Goal: Task Accomplishment & Management: Manage account settings

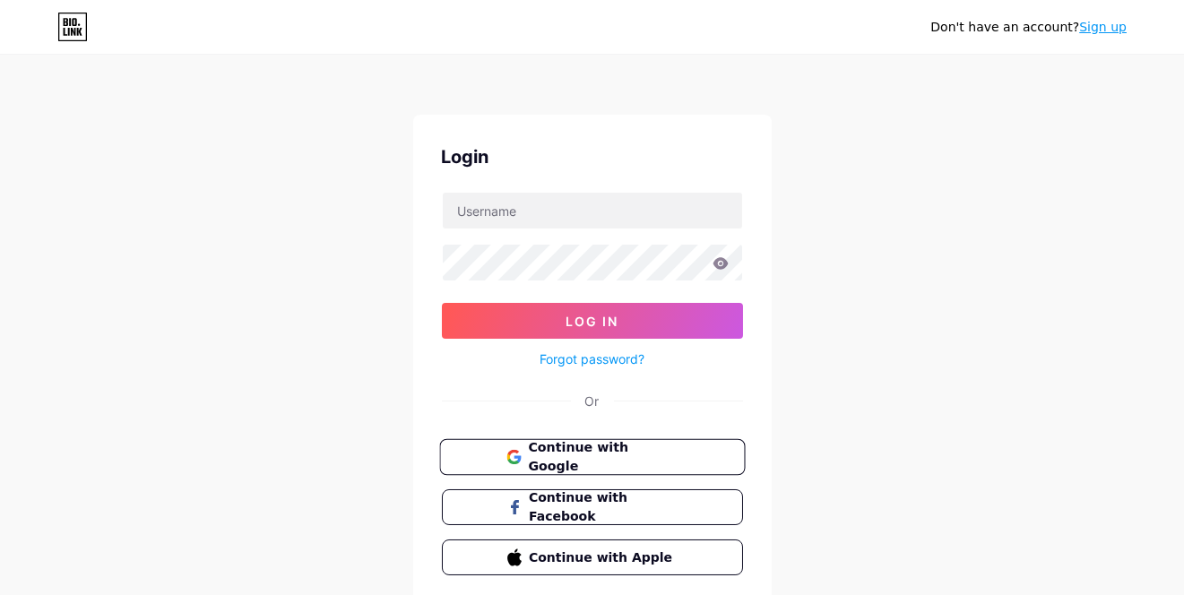
click at [567, 467] on button "Continue with Google" at bounding box center [592, 457] width 306 height 37
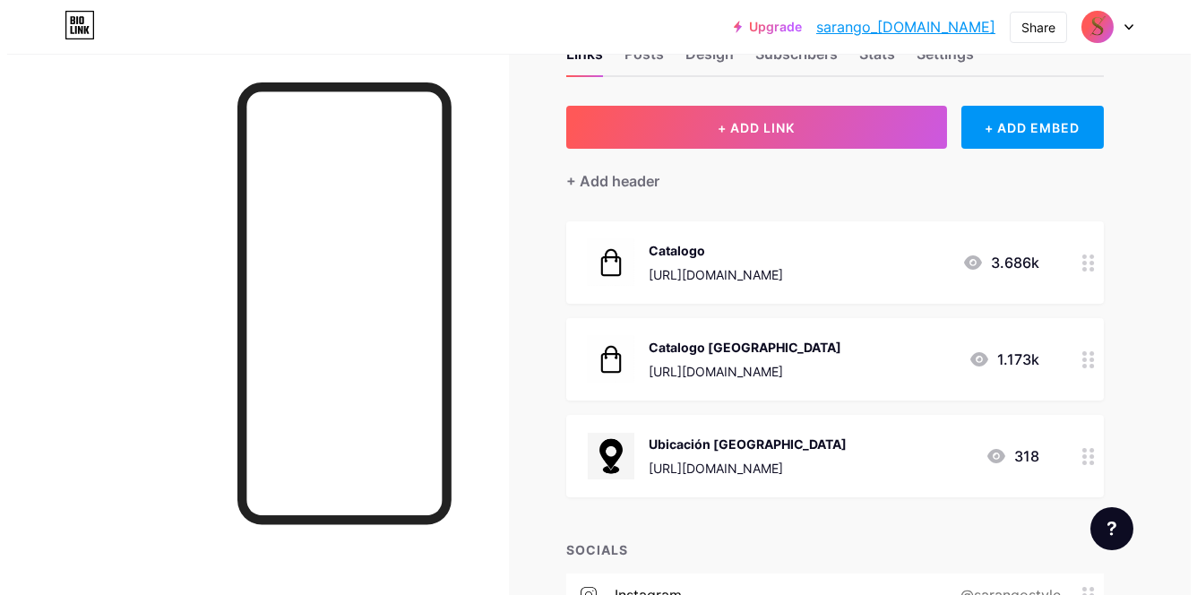
scroll to position [90, 0]
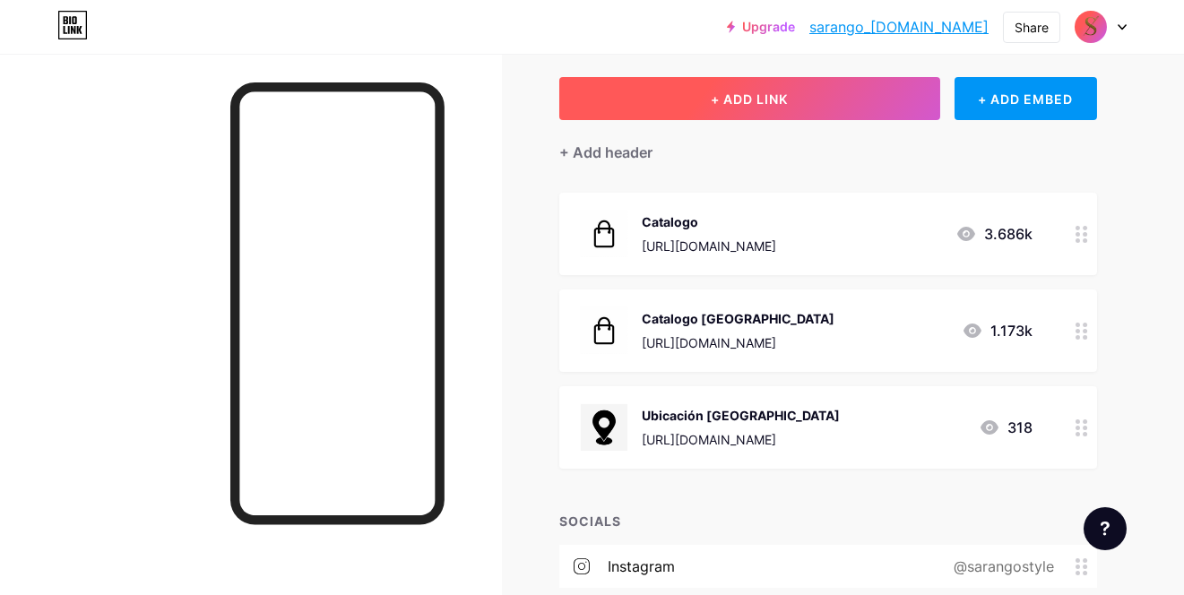
click at [735, 91] on span "+ ADD LINK" at bounding box center [749, 98] width 77 height 15
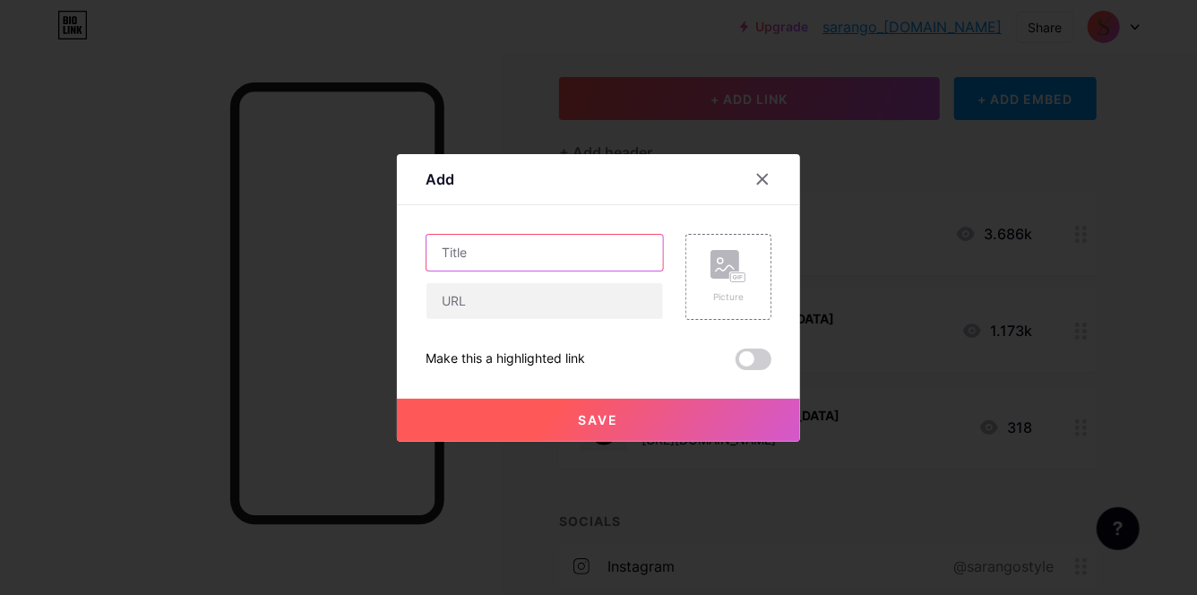
click at [528, 244] on input "text" at bounding box center [545, 253] width 237 height 36
type input "U"
type input "Sucursal Equipetrol"
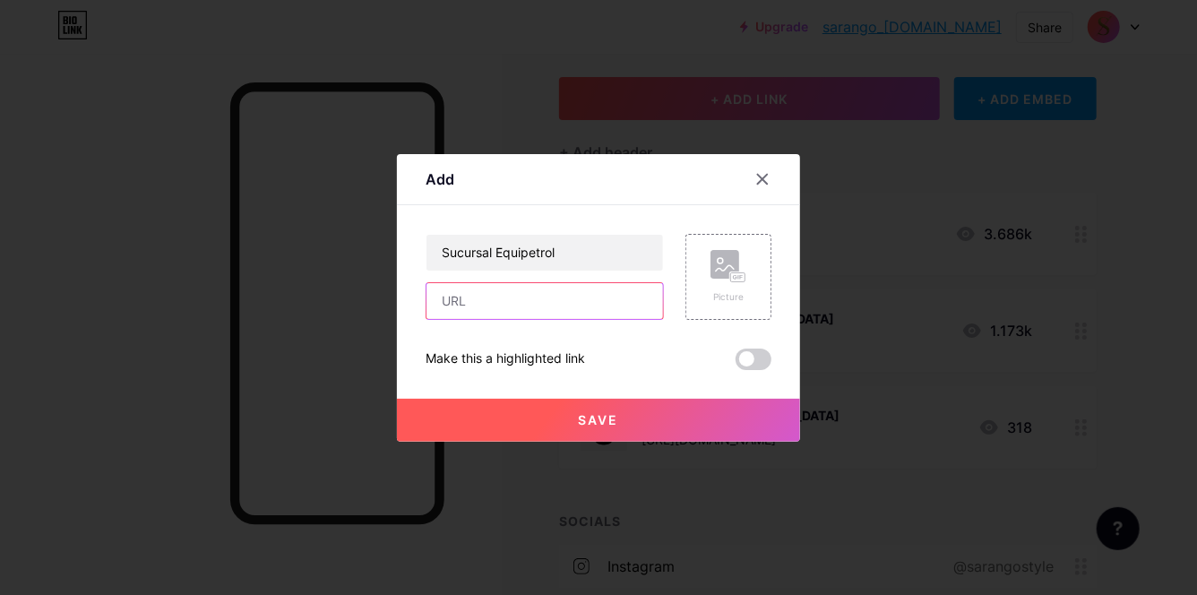
click at [537, 291] on input "text" at bounding box center [545, 301] width 237 height 36
paste input "[URL][DOMAIN_NAME]"
type input "[URL][DOMAIN_NAME]"
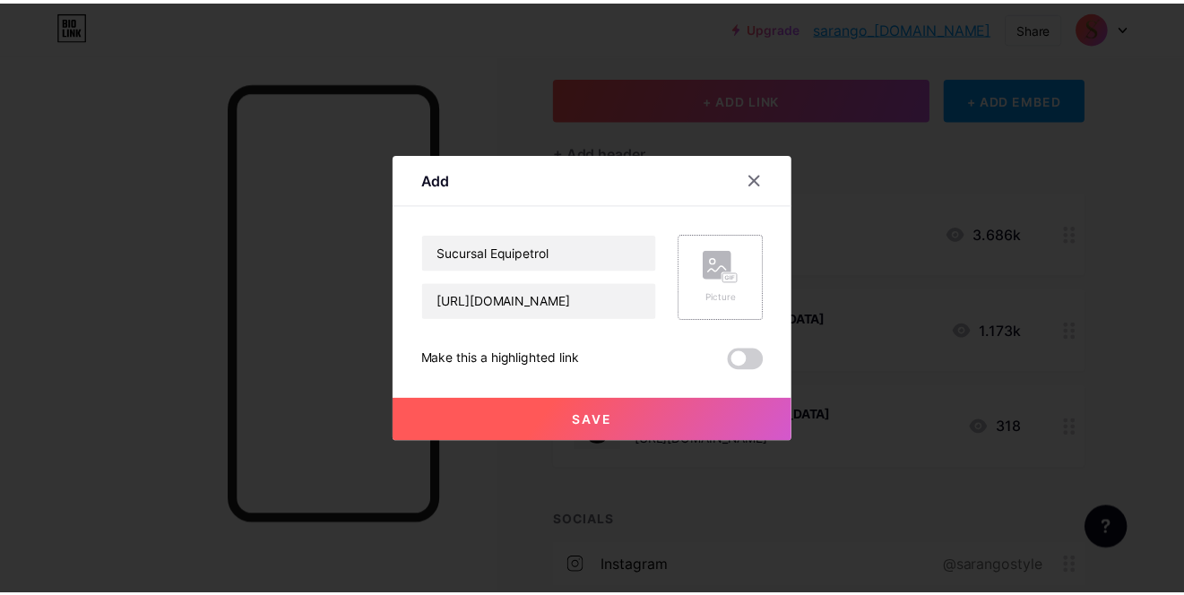
scroll to position [0, 0]
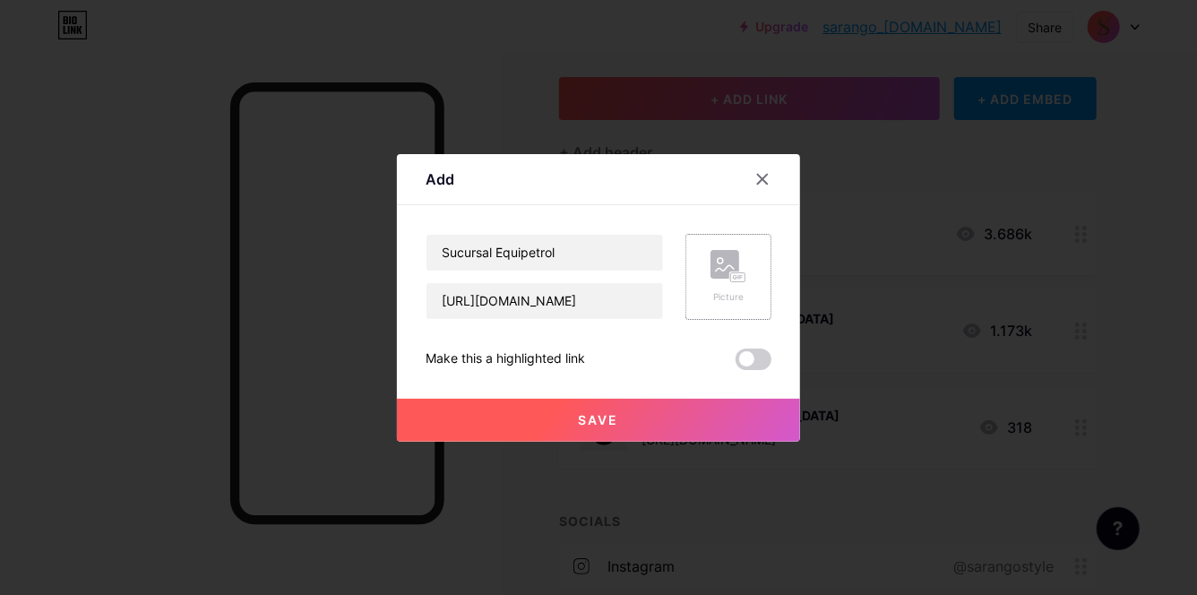
click at [705, 279] on div "Picture" at bounding box center [729, 277] width 86 height 86
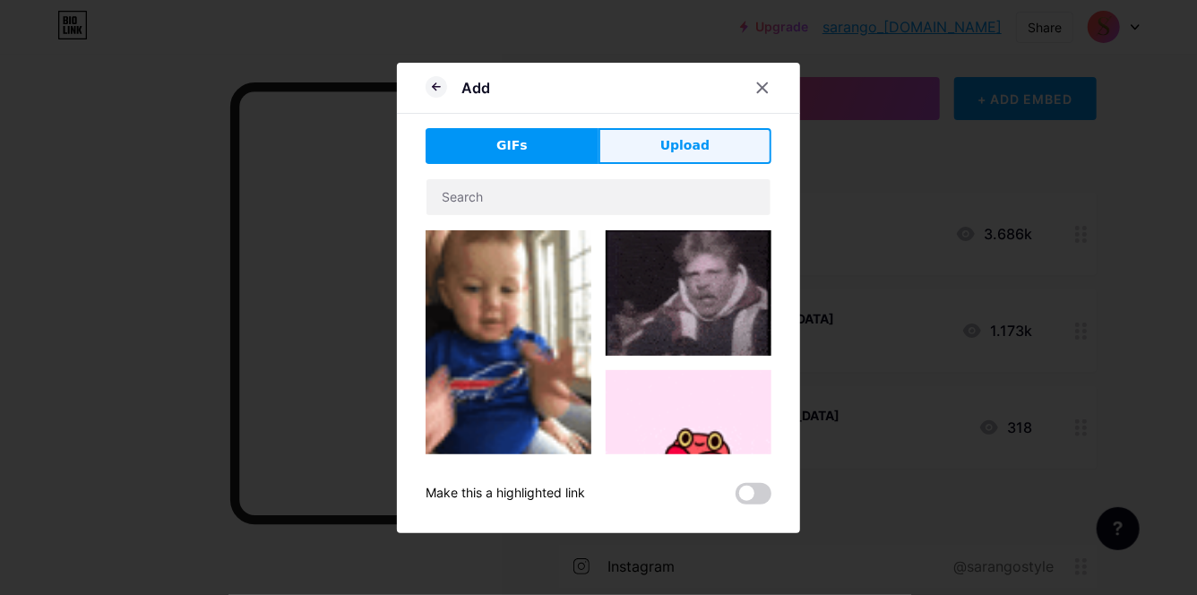
click at [722, 154] on button "Upload" at bounding box center [685, 146] width 173 height 36
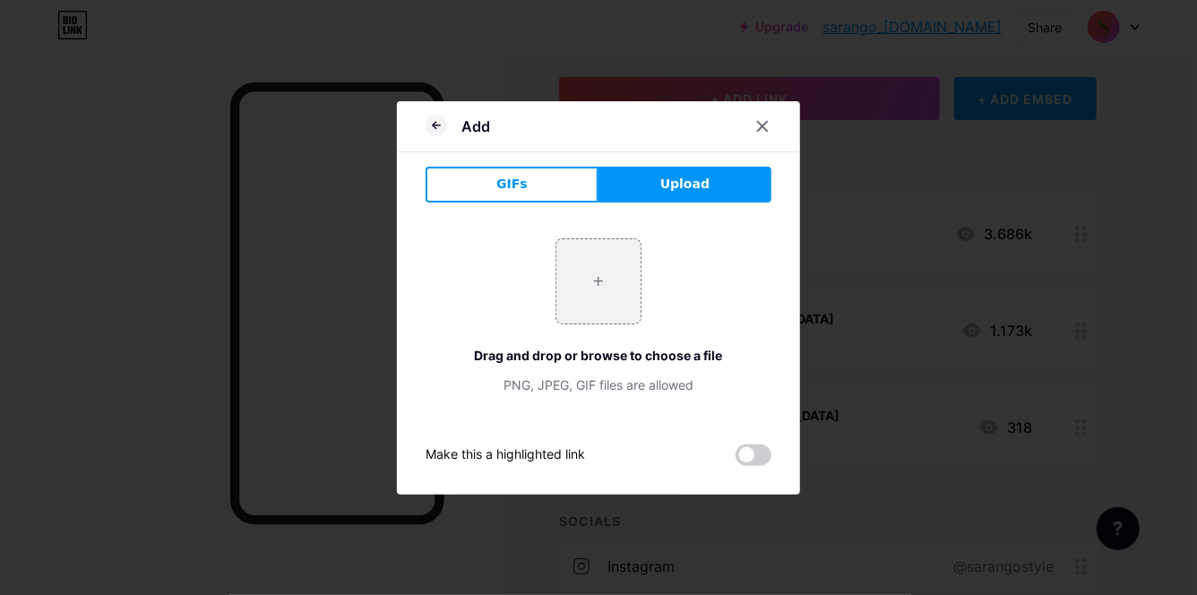
click at [501, 203] on div "GIFs Upload Content YouTube Play YouTube video without leaving your page. ADD V…" at bounding box center [599, 316] width 346 height 299
click at [527, 183] on button "GIFs" at bounding box center [512, 185] width 173 height 36
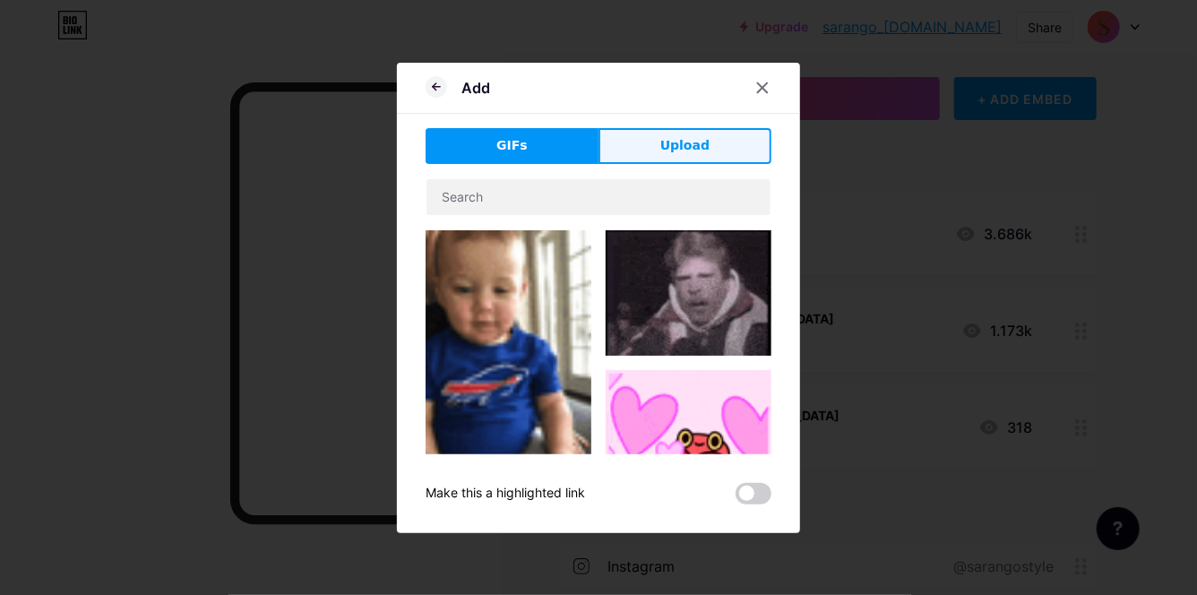
click at [651, 147] on button "Upload" at bounding box center [685, 146] width 173 height 36
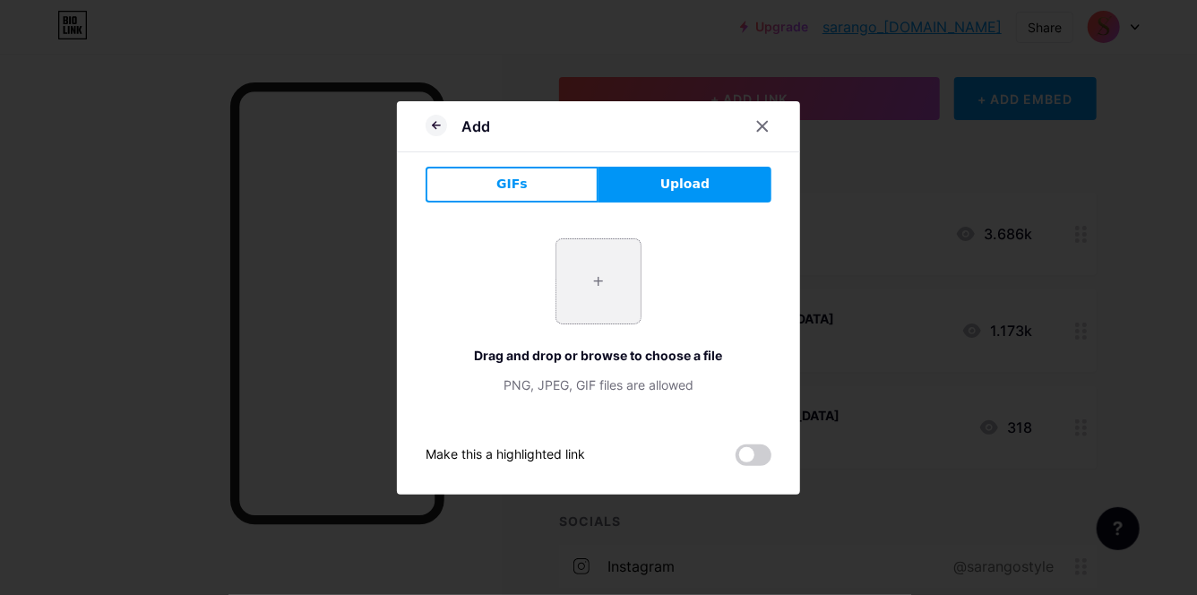
click at [570, 268] on input "file" at bounding box center [598, 281] width 84 height 84
click at [444, 116] on icon at bounding box center [437, 126] width 22 height 22
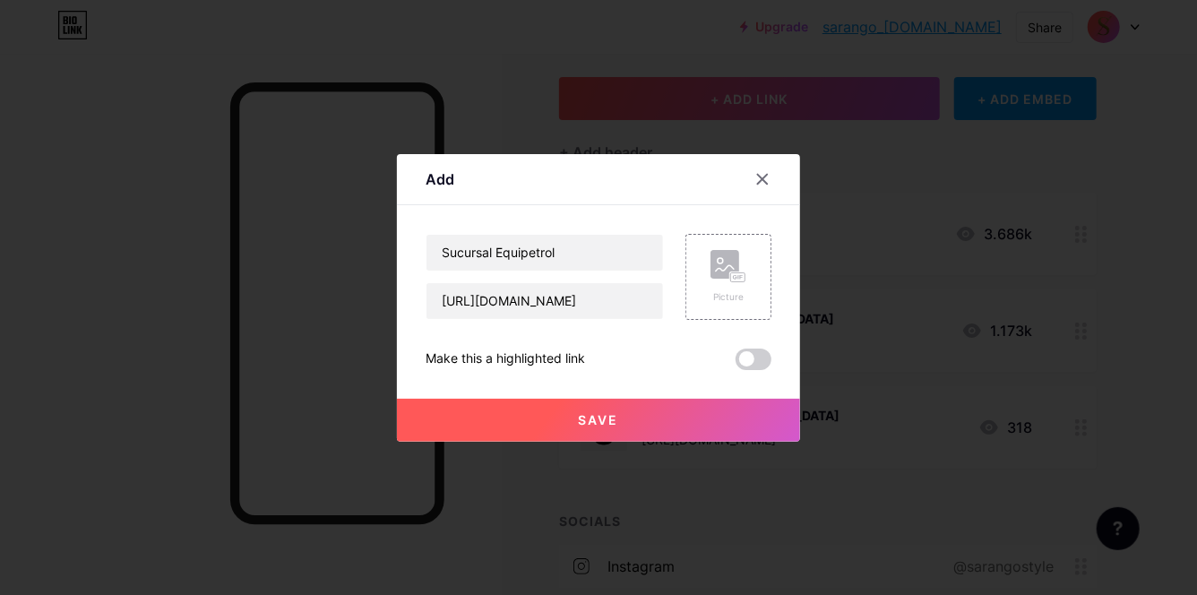
click at [652, 421] on button "Save" at bounding box center [598, 420] width 403 height 43
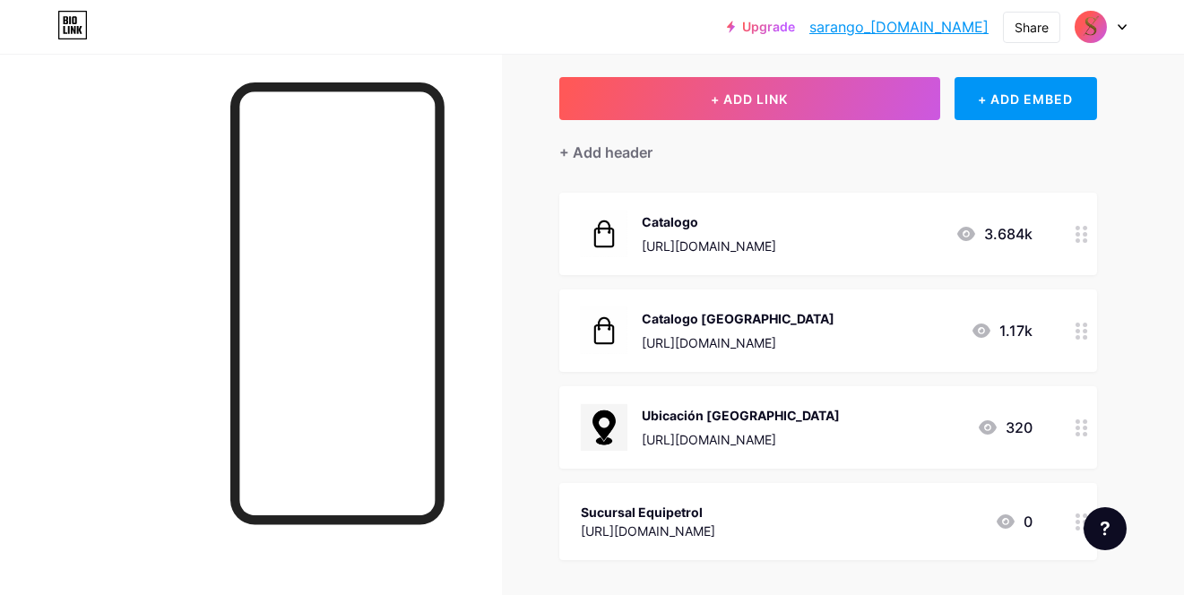
click at [1075, 419] on icon at bounding box center [1081, 427] width 13 height 17
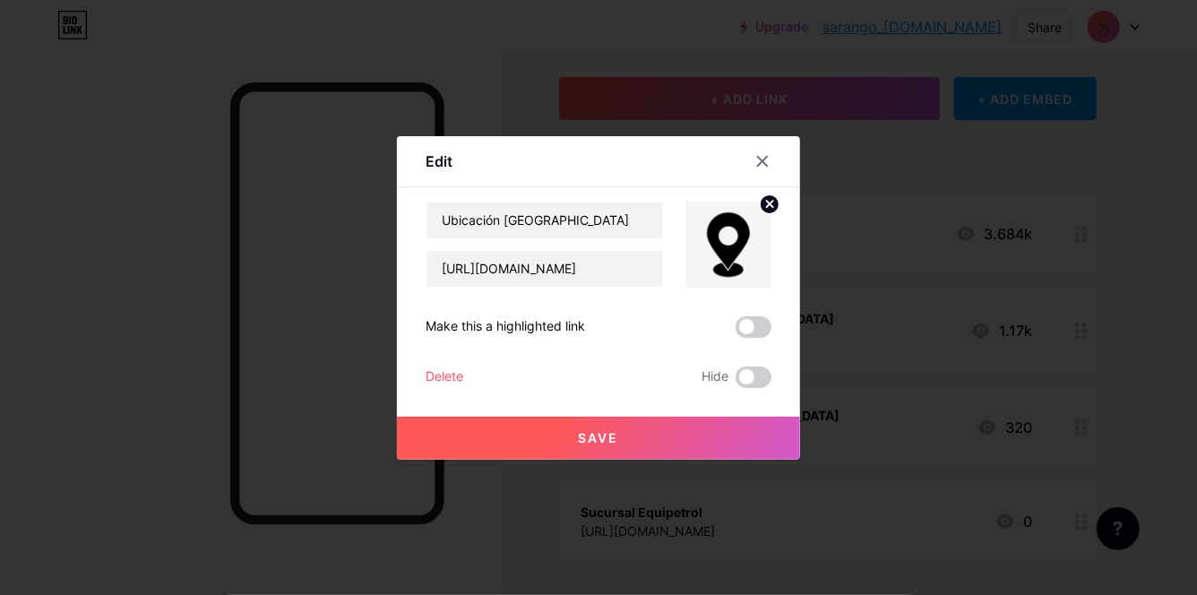
click at [734, 235] on img at bounding box center [729, 245] width 86 height 86
click at [1151, 401] on div at bounding box center [598, 297] width 1197 height 595
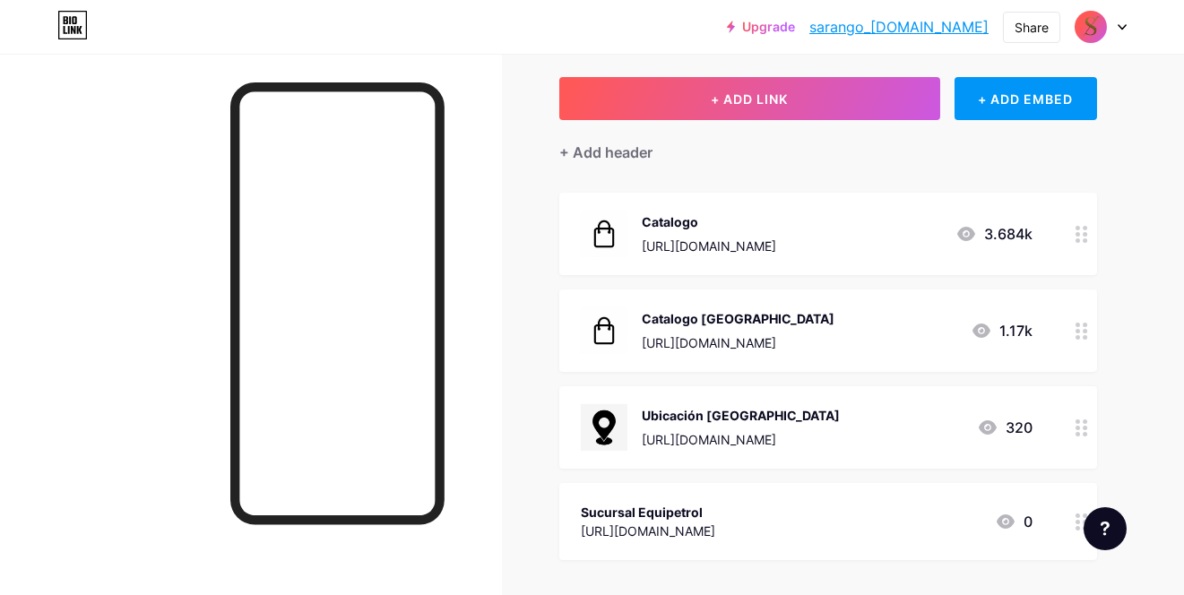
click at [741, 496] on div "Sucursal Equipetrol [URL][DOMAIN_NAME] 0" at bounding box center [828, 521] width 538 height 77
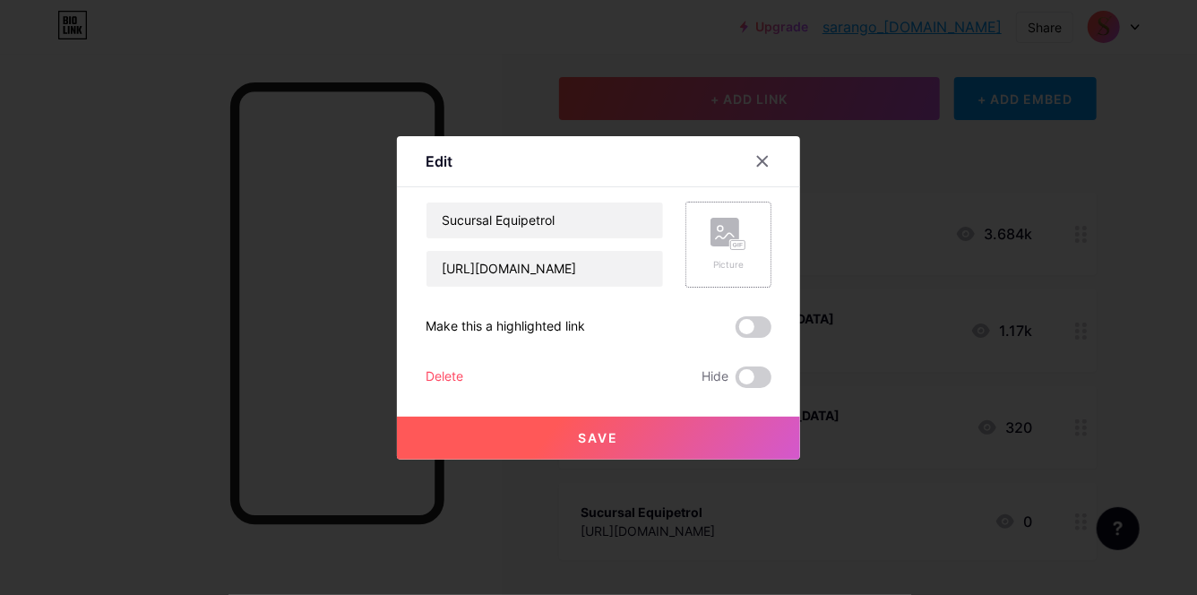
click at [746, 220] on icon at bounding box center [729, 234] width 36 height 33
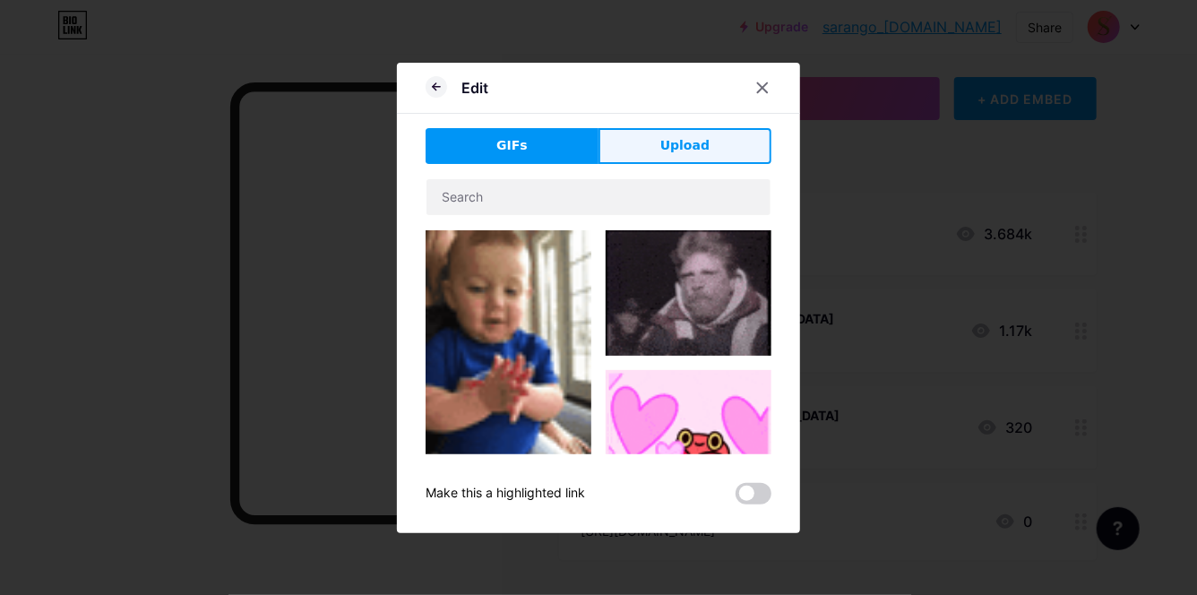
click at [642, 128] on button "Upload" at bounding box center [685, 146] width 173 height 36
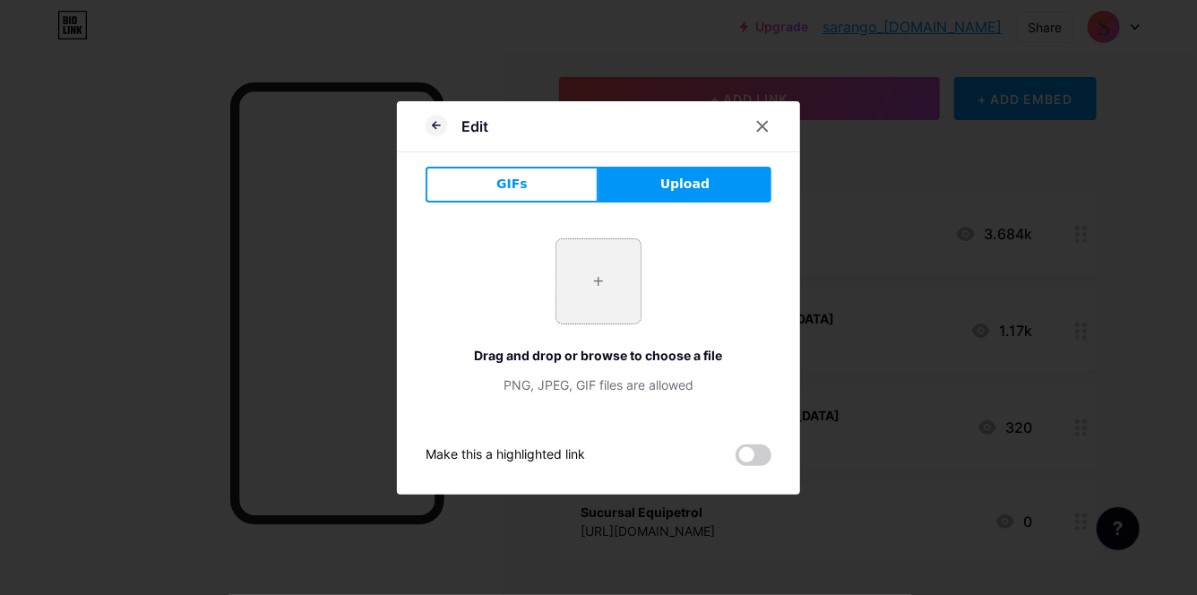
click at [593, 286] on input "file" at bounding box center [598, 281] width 84 height 84
type input "C:\fakepath\Captura de pantalla [DATE] 202448.png"
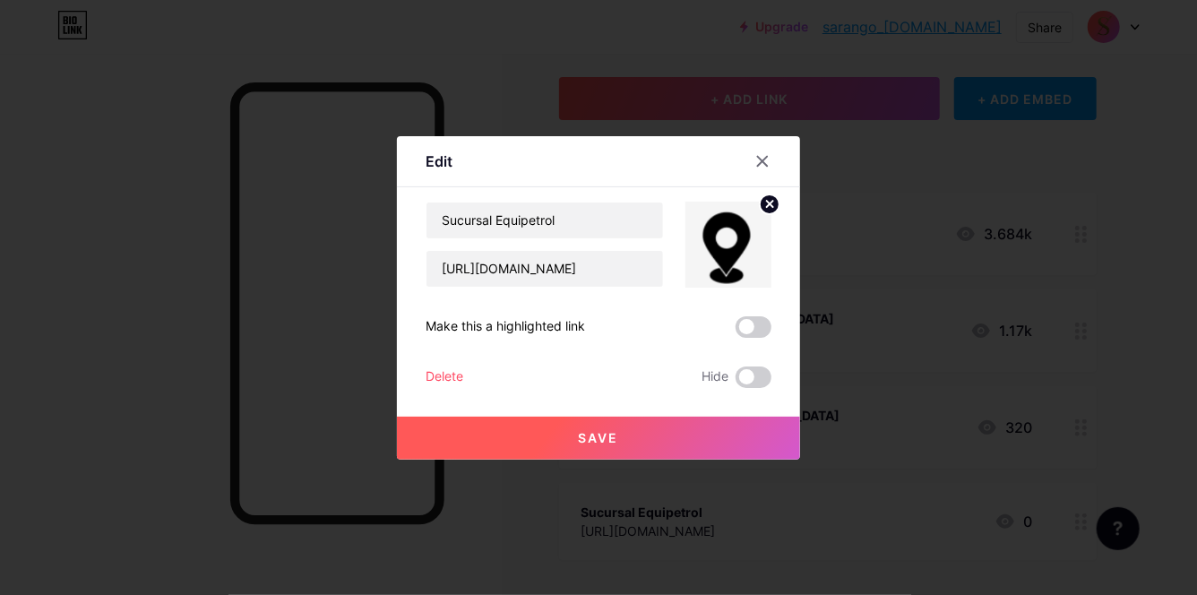
click at [641, 453] on button "Save" at bounding box center [598, 438] width 403 height 43
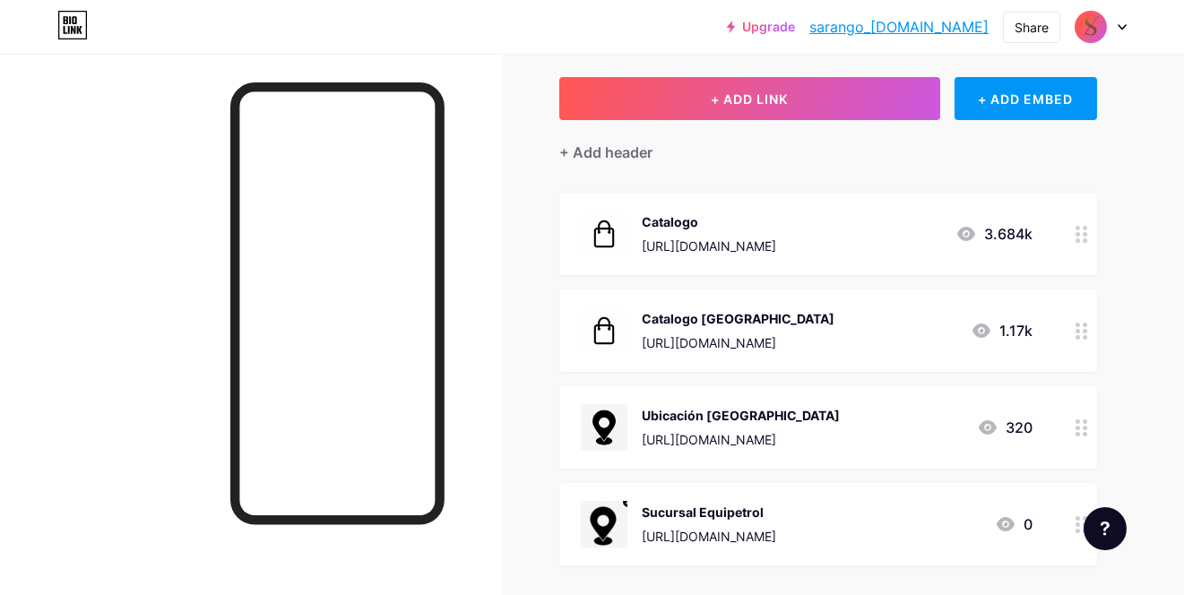
click at [1086, 426] on circle at bounding box center [1084, 428] width 4 height 4
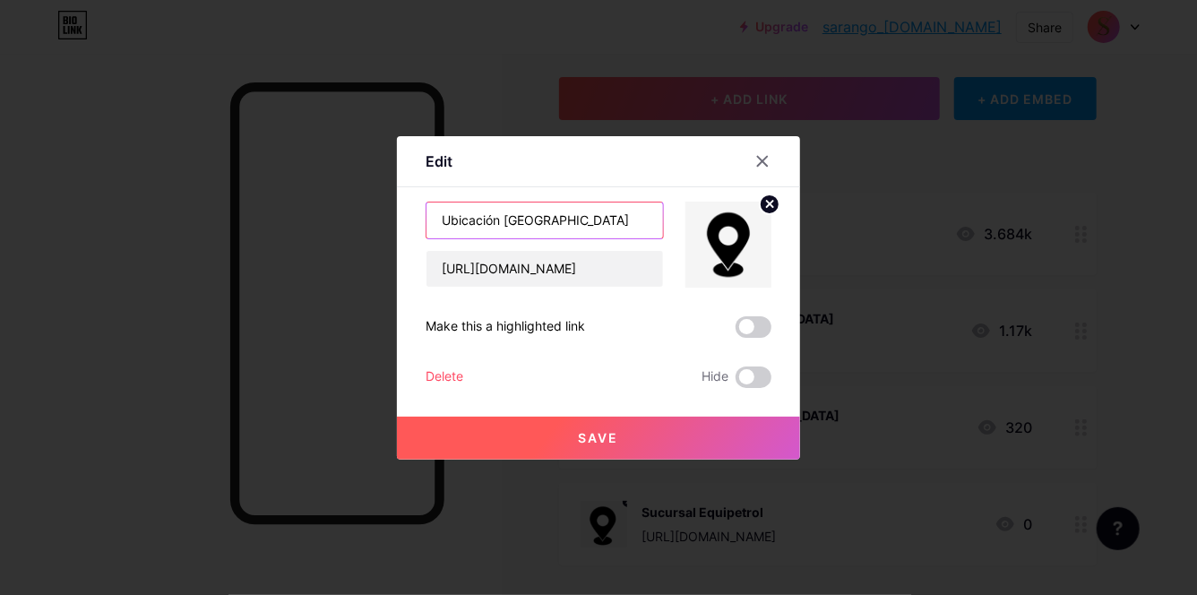
drag, startPoint x: 558, startPoint y: 232, endPoint x: 423, endPoint y: 229, distance: 135.3
click at [423, 229] on div "Edit Content YouTube Play YouTube video without leaving your page. ADD Vimeo Pl…" at bounding box center [598, 297] width 403 height 323
type input "Sucursal [PERSON_NAME]"
click at [737, 245] on img at bounding box center [729, 245] width 86 height 86
click at [605, 436] on span "Save" at bounding box center [599, 437] width 40 height 15
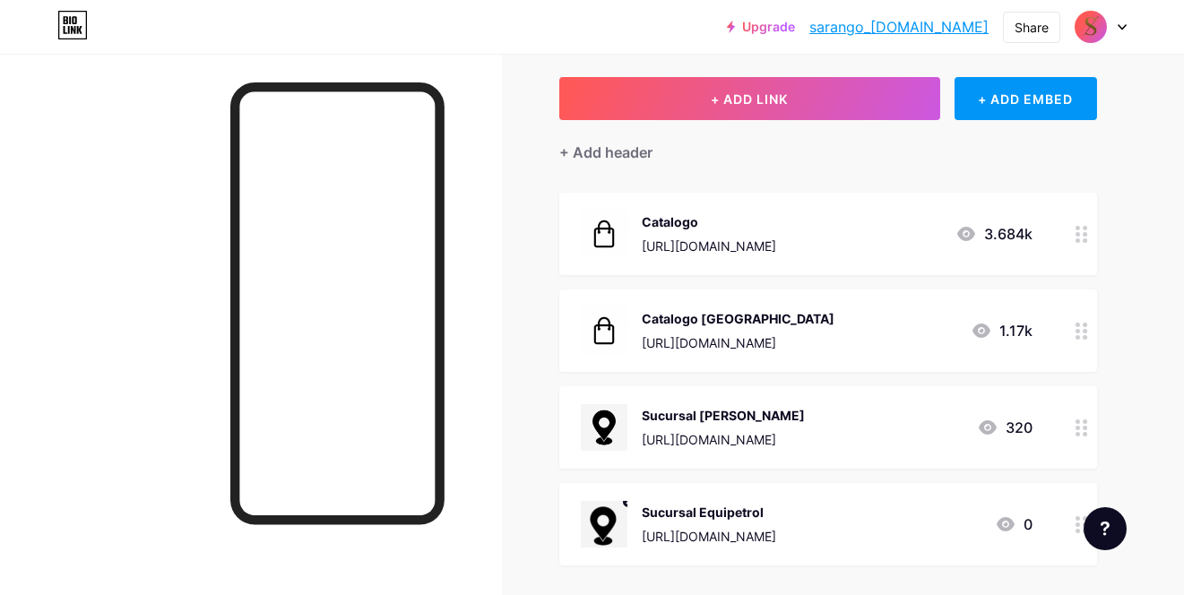
drag, startPoint x: 1075, startPoint y: 522, endPoint x: 1070, endPoint y: 424, distance: 97.8
click at [1070, 424] on div "Links Posts Design Subscribers Stats Settings + ADD LINK + ADD EMBED + Add head…" at bounding box center [586, 476] width 1172 height 1025
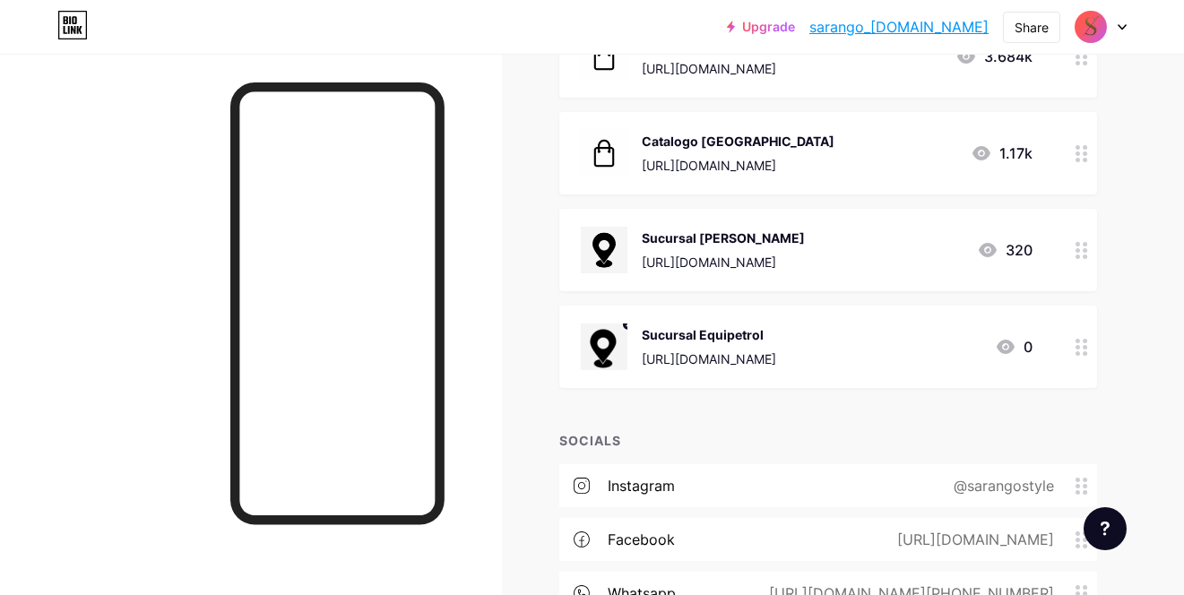
scroll to position [268, 0]
click at [1104, 358] on div "Links Posts Design Subscribers Stats Settings + ADD LINK + ADD EMBED + Add head…" at bounding box center [586, 298] width 1172 height 1025
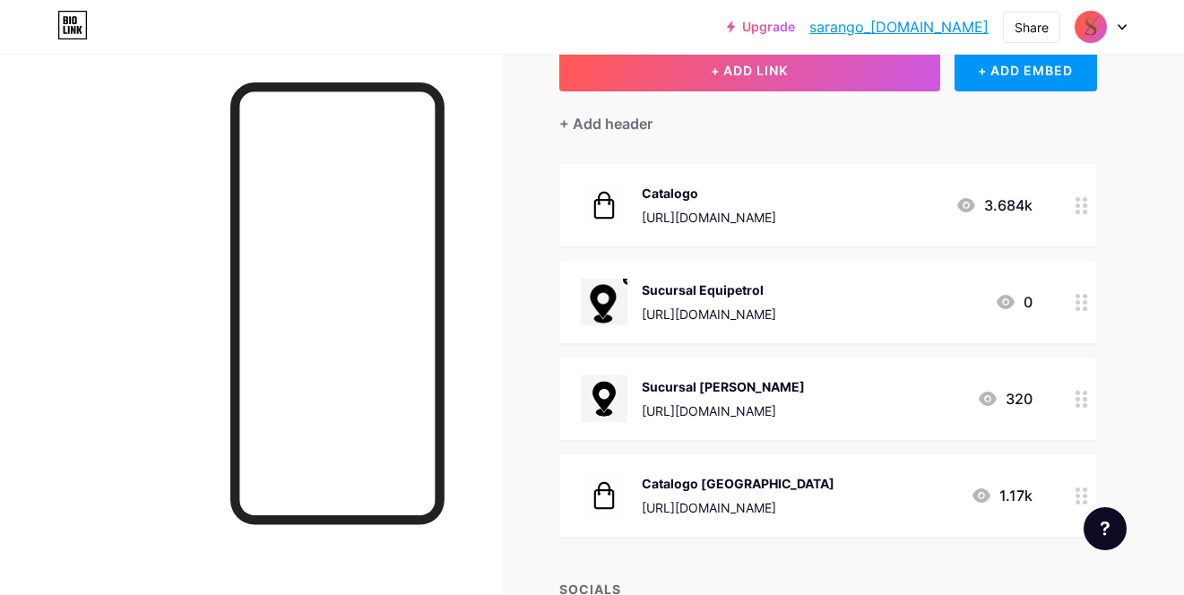
scroll to position [90, 0]
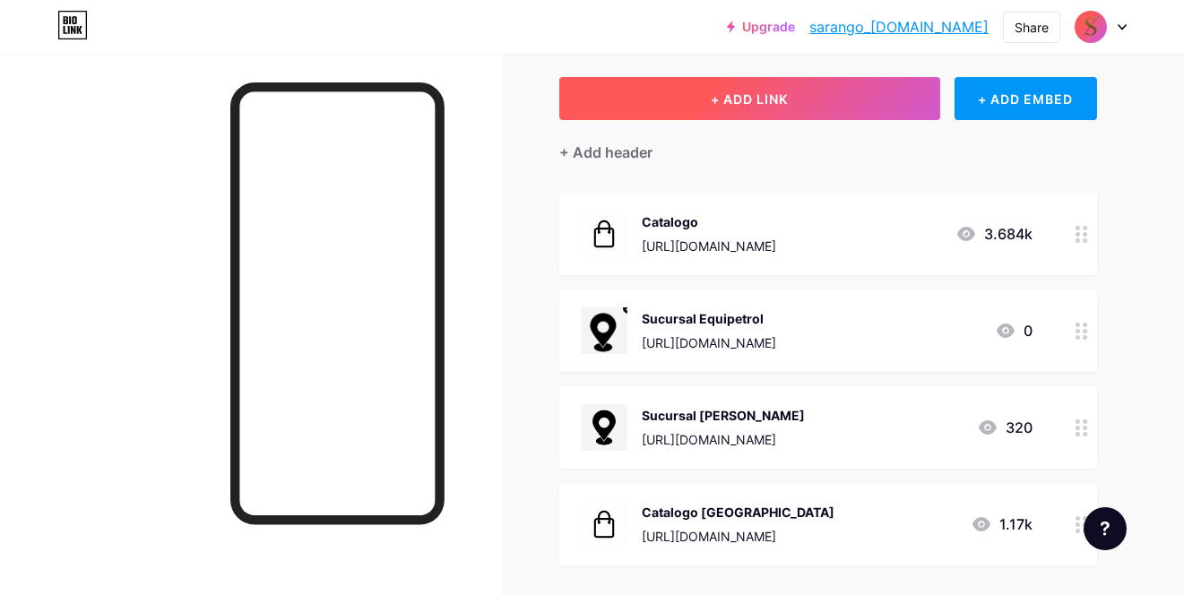
click at [808, 110] on button "+ ADD LINK" at bounding box center [749, 98] width 381 height 43
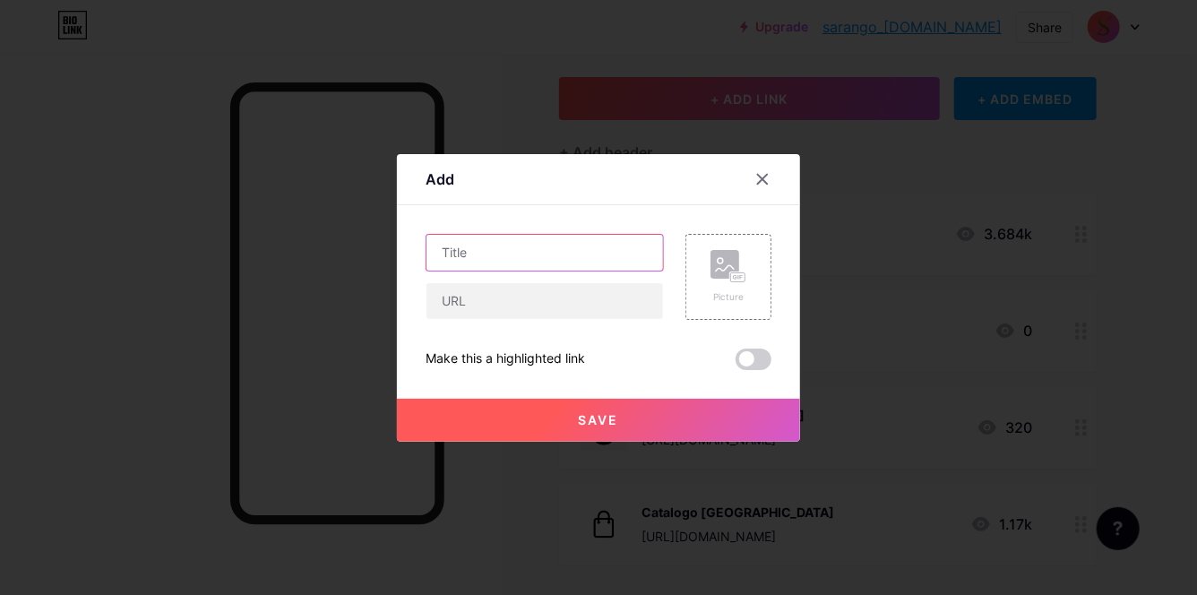
click at [513, 265] on input "text" at bounding box center [545, 253] width 237 height 36
type input "Sucursal Huanuco"
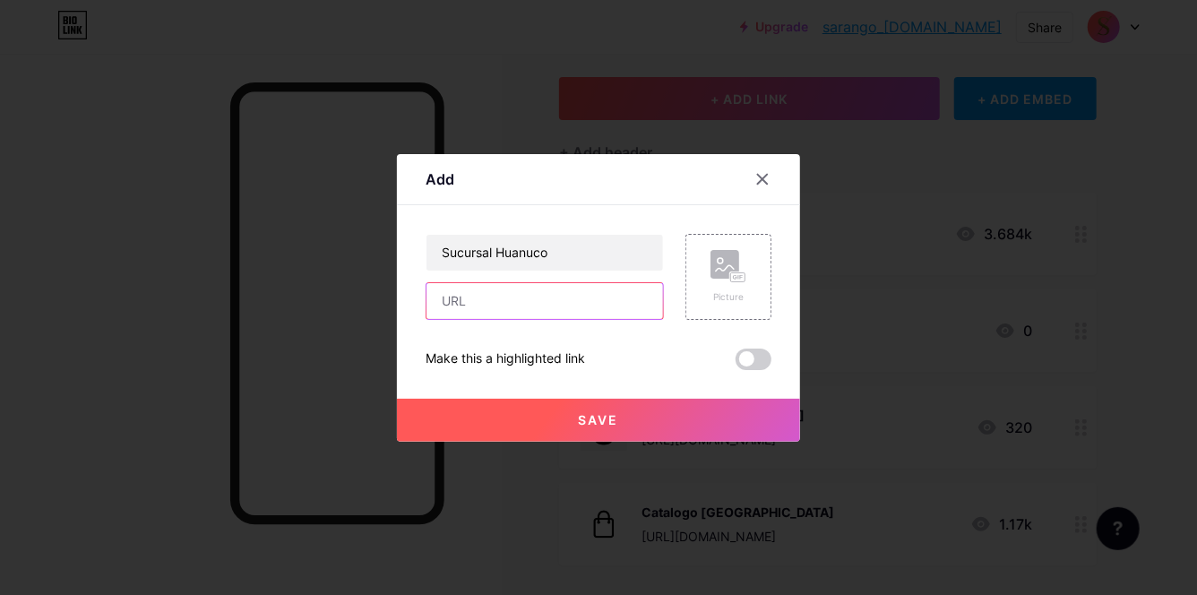
click at [491, 297] on input "text" at bounding box center [545, 301] width 237 height 36
click at [757, 167] on div at bounding box center [762, 179] width 32 height 32
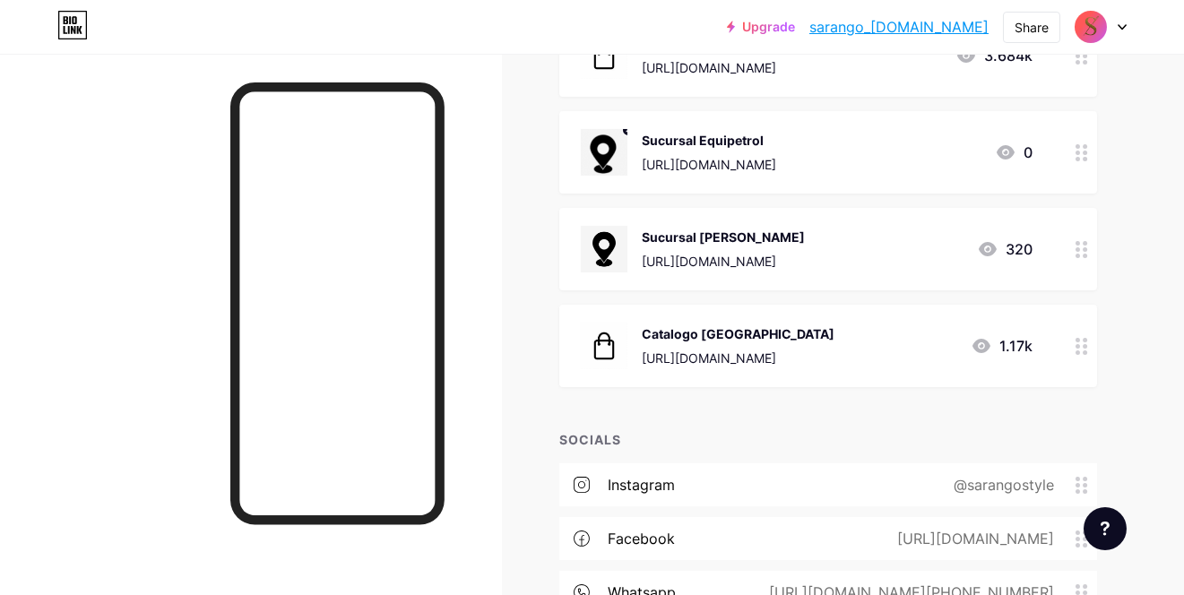
scroll to position [268, 0]
click at [1083, 350] on circle at bounding box center [1084, 352] width 4 height 4
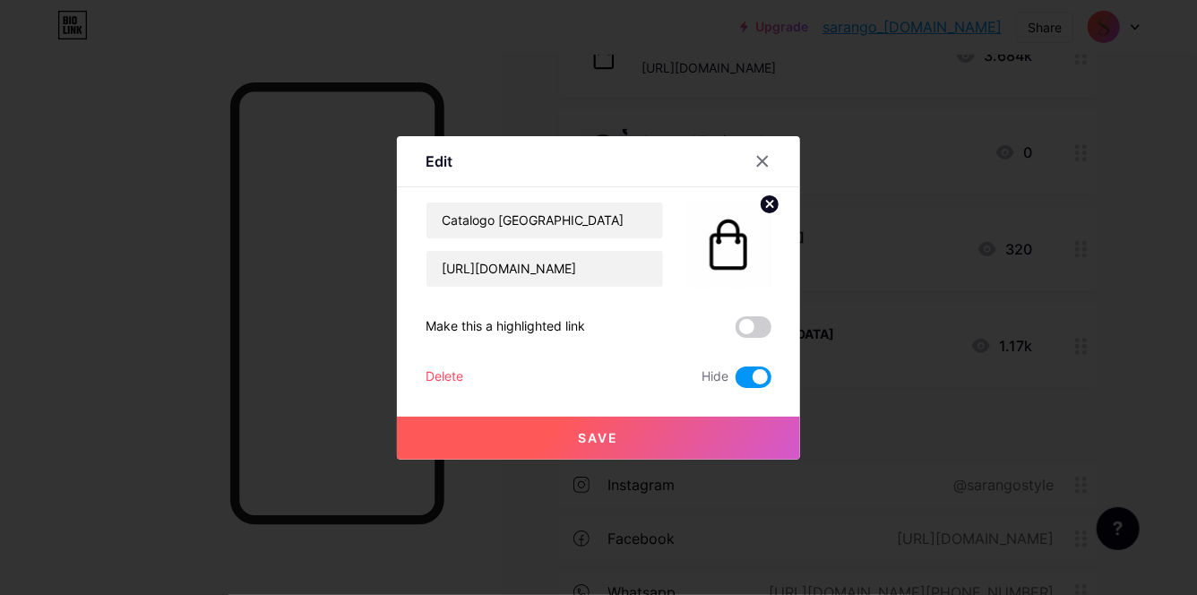
click at [743, 375] on span at bounding box center [754, 377] width 36 height 22
click at [736, 382] on input "checkbox" at bounding box center [736, 382] width 0 height 0
click at [760, 366] on span at bounding box center [754, 377] width 36 height 22
click at [736, 382] on input "checkbox" at bounding box center [736, 382] width 0 height 0
click at [771, 160] on div at bounding box center [762, 161] width 32 height 32
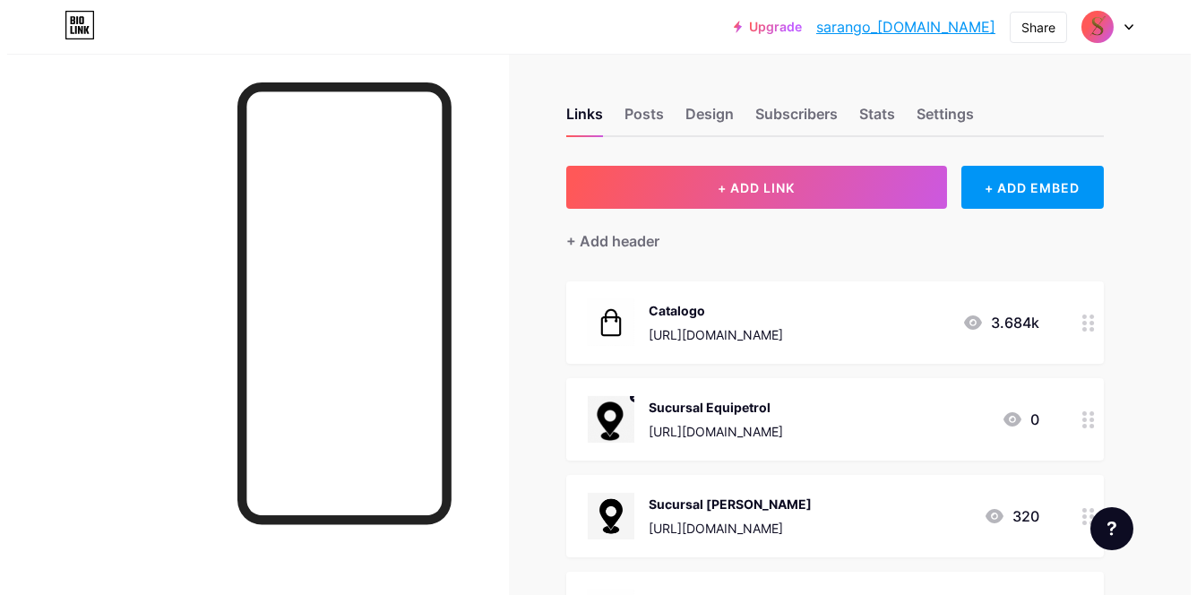
scroll to position [0, 0]
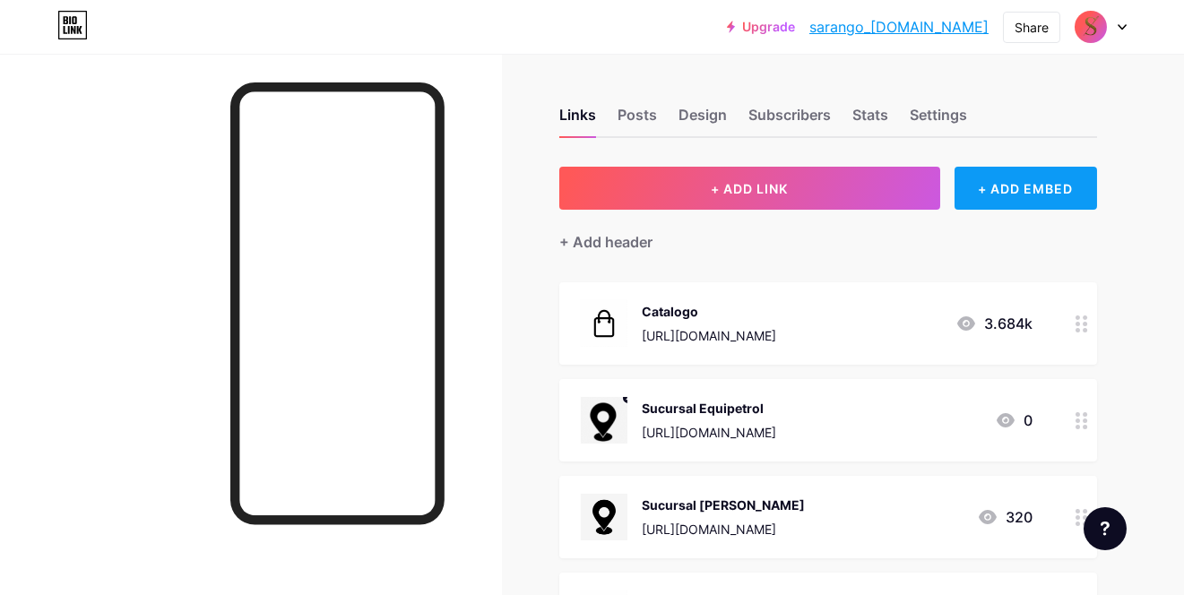
click at [1076, 199] on div "+ ADD EMBED" at bounding box center [1025, 188] width 142 height 43
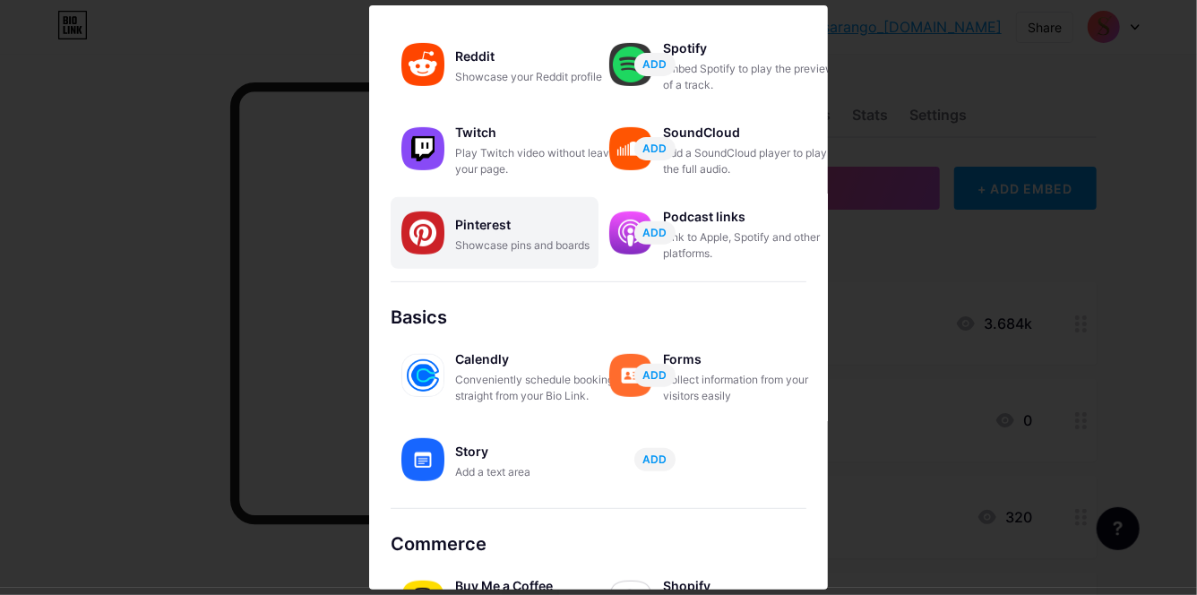
scroll to position [328, 0]
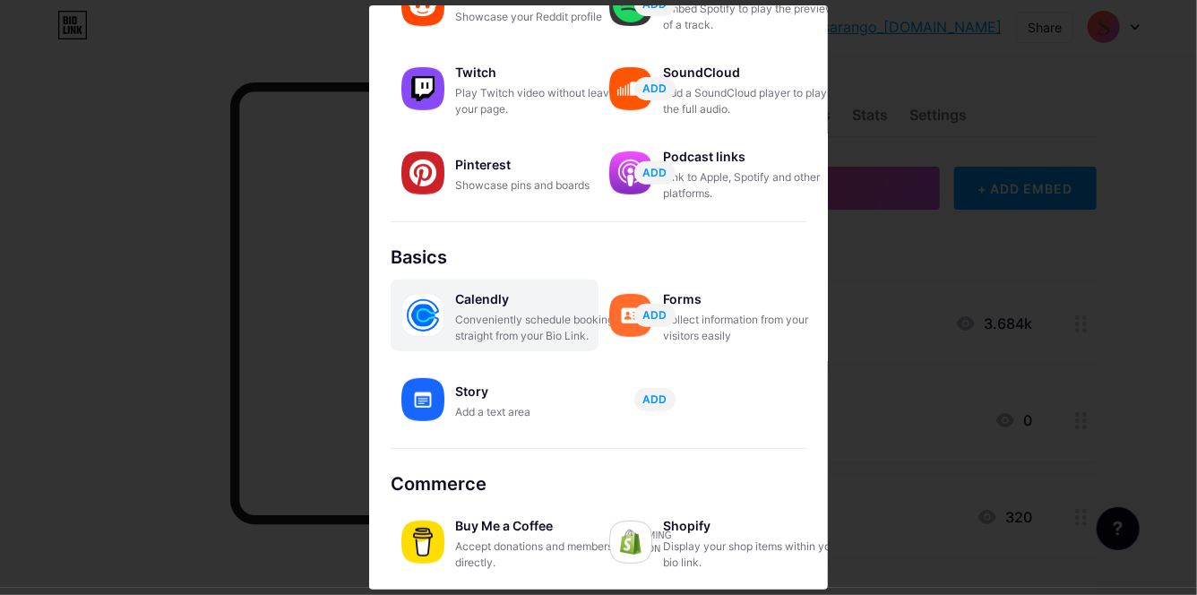
click at [431, 309] on img at bounding box center [422, 315] width 43 height 43
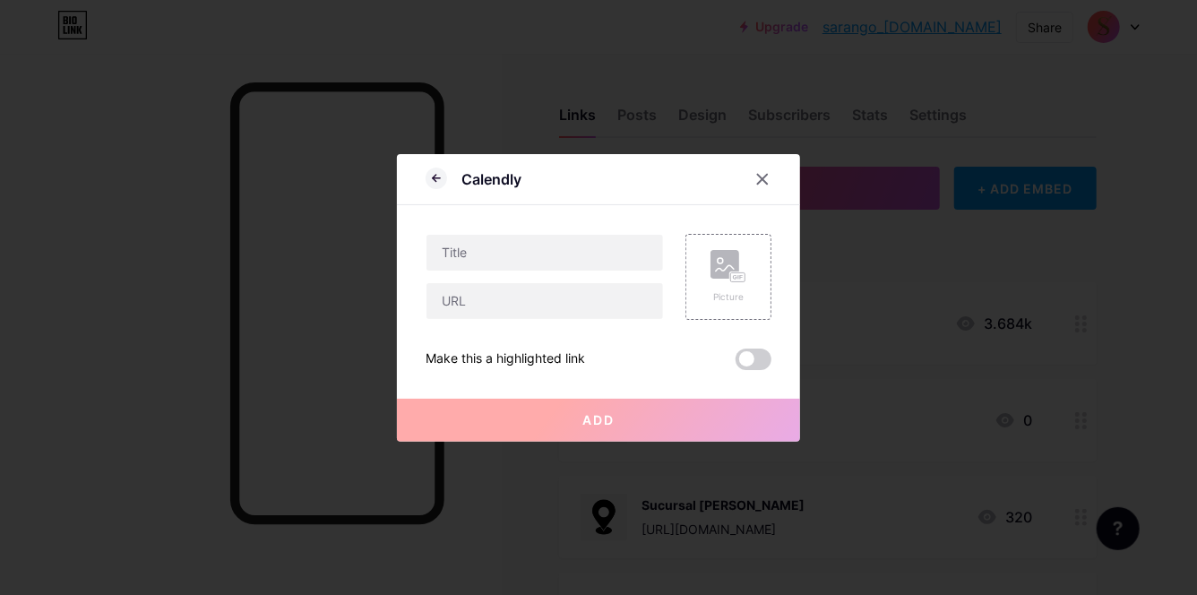
scroll to position [0, 0]
click at [530, 229] on div "Picture" at bounding box center [599, 262] width 346 height 115
click at [533, 238] on input "text" at bounding box center [545, 253] width 237 height 36
type input "C"
type input "Agendar Cita"
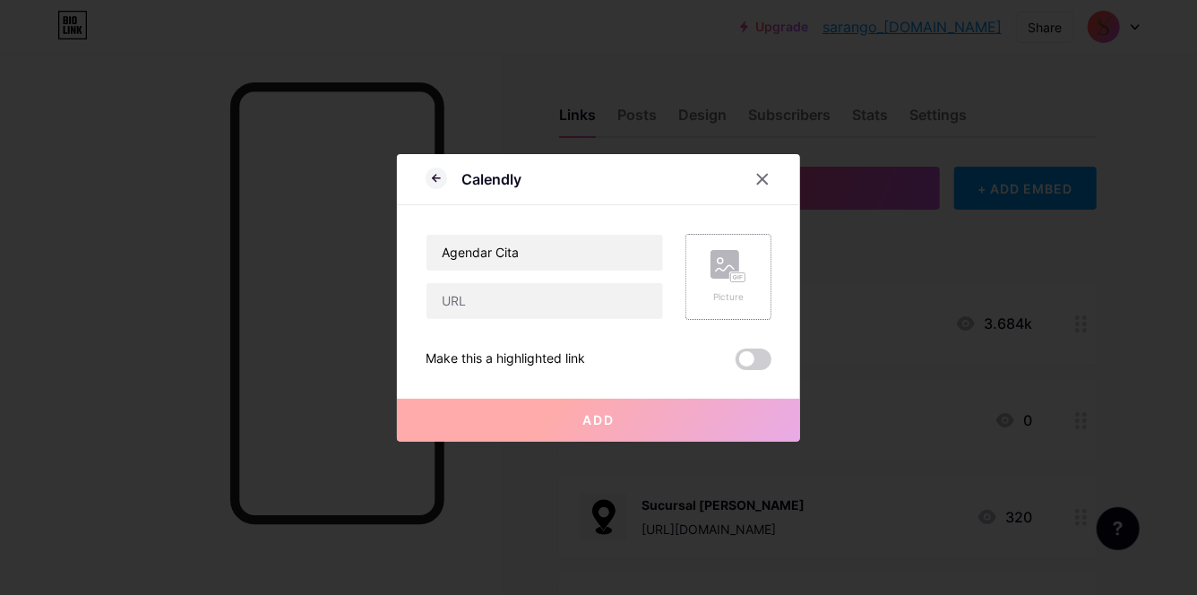
click at [714, 274] on rect at bounding box center [725, 264] width 29 height 29
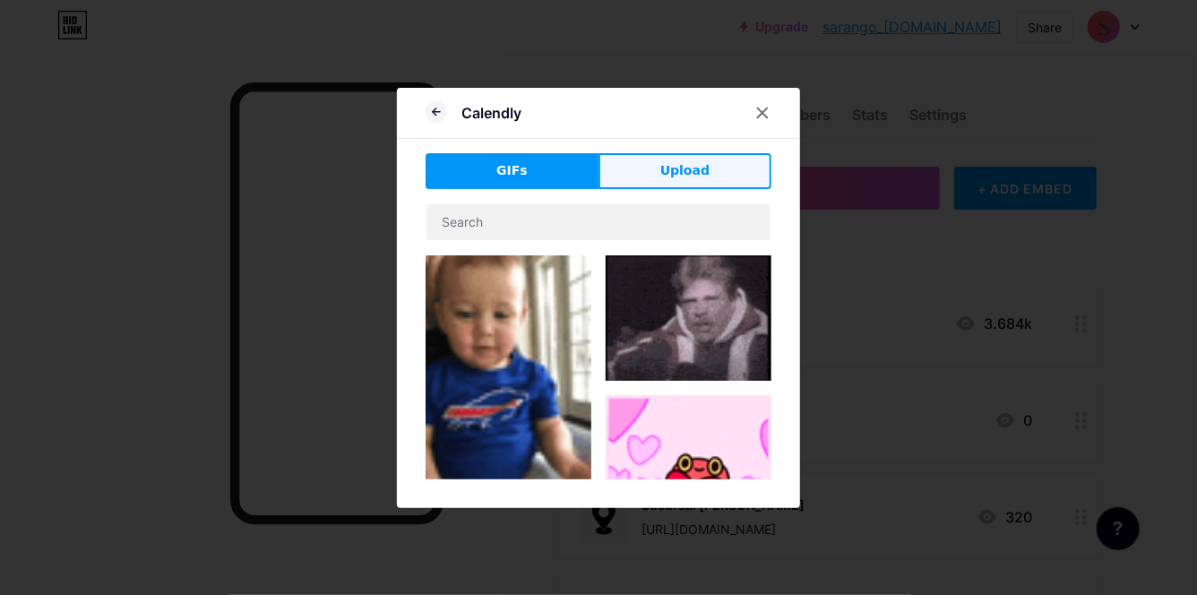
click at [662, 163] on button "Upload" at bounding box center [685, 171] width 173 height 36
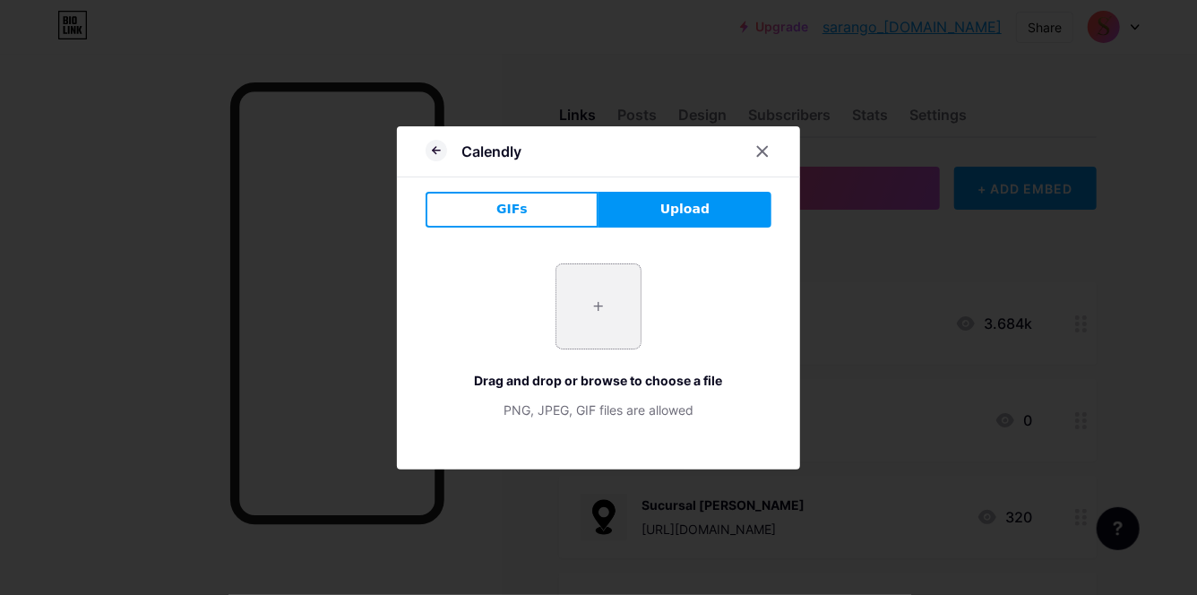
click at [582, 304] on input "file" at bounding box center [598, 306] width 84 height 84
type input "C:\fakepath\Video para historia de instagram agenda tu cita minimalista azul y …"
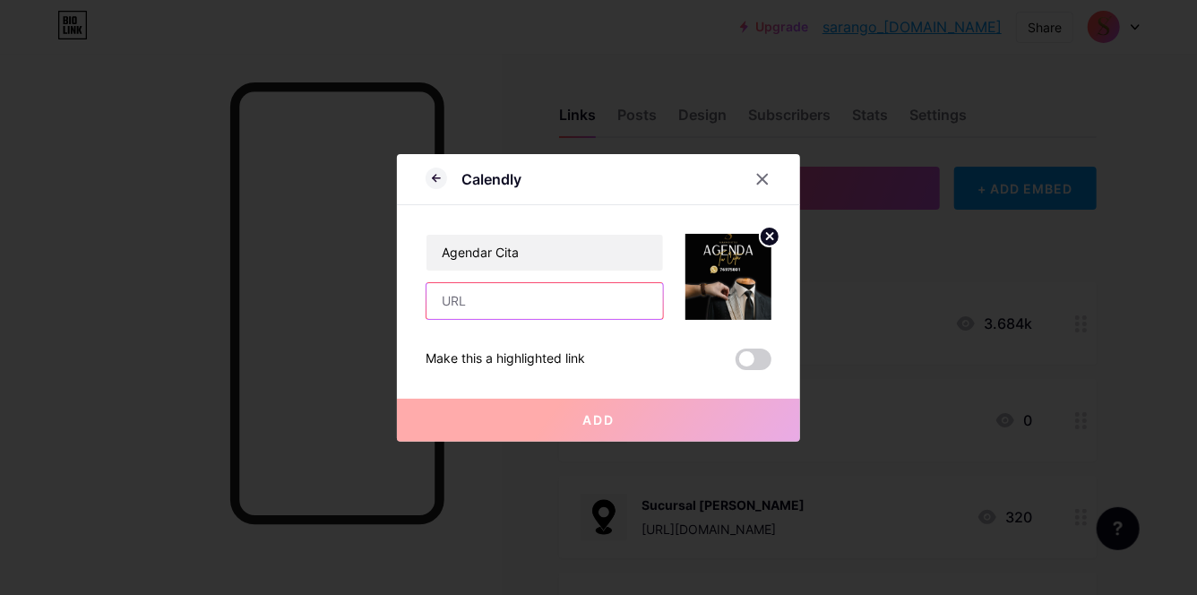
click at [481, 300] on input "text" at bounding box center [545, 301] width 237 height 36
click at [497, 309] on input "text" at bounding box center [545, 301] width 237 height 36
paste input "[URL][DOMAIN_NAME]"
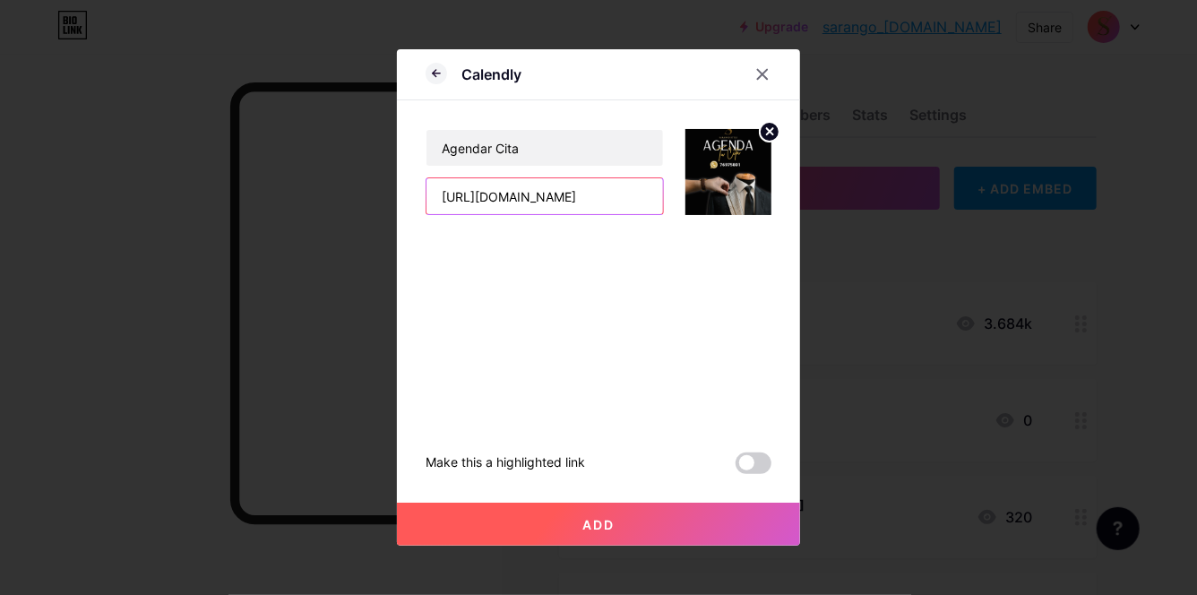
scroll to position [0, 36]
type input "[URL][DOMAIN_NAME]"
click at [749, 461] on span at bounding box center [754, 464] width 36 height 22
click at [736, 468] on input "checkbox" at bounding box center [736, 468] width 0 height 0
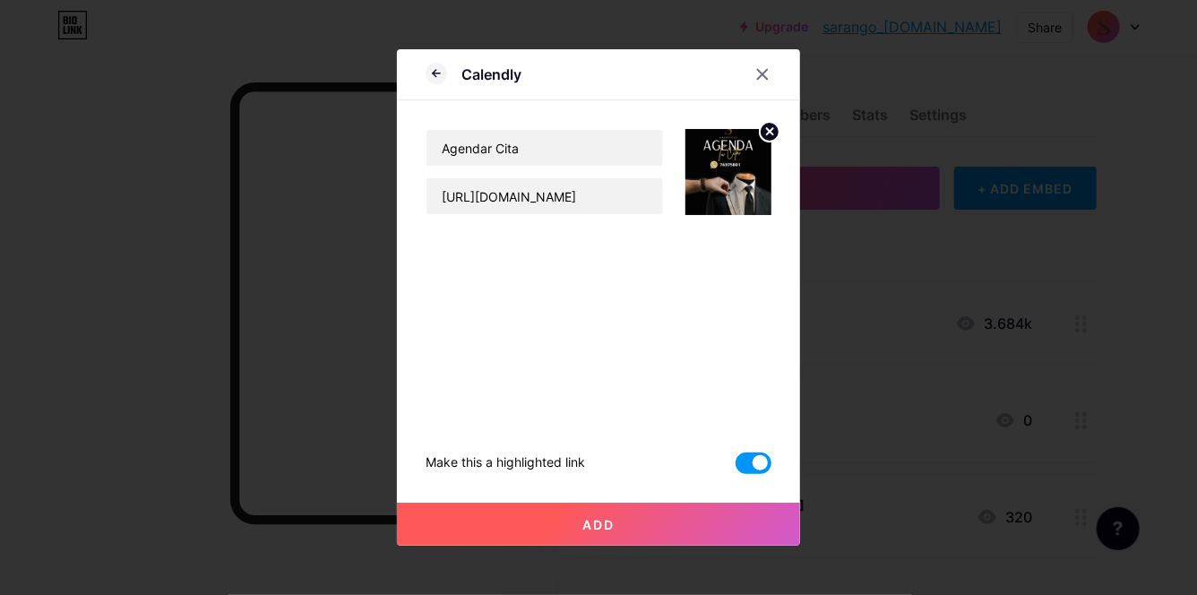
click at [690, 514] on button "Add" at bounding box center [598, 524] width 403 height 43
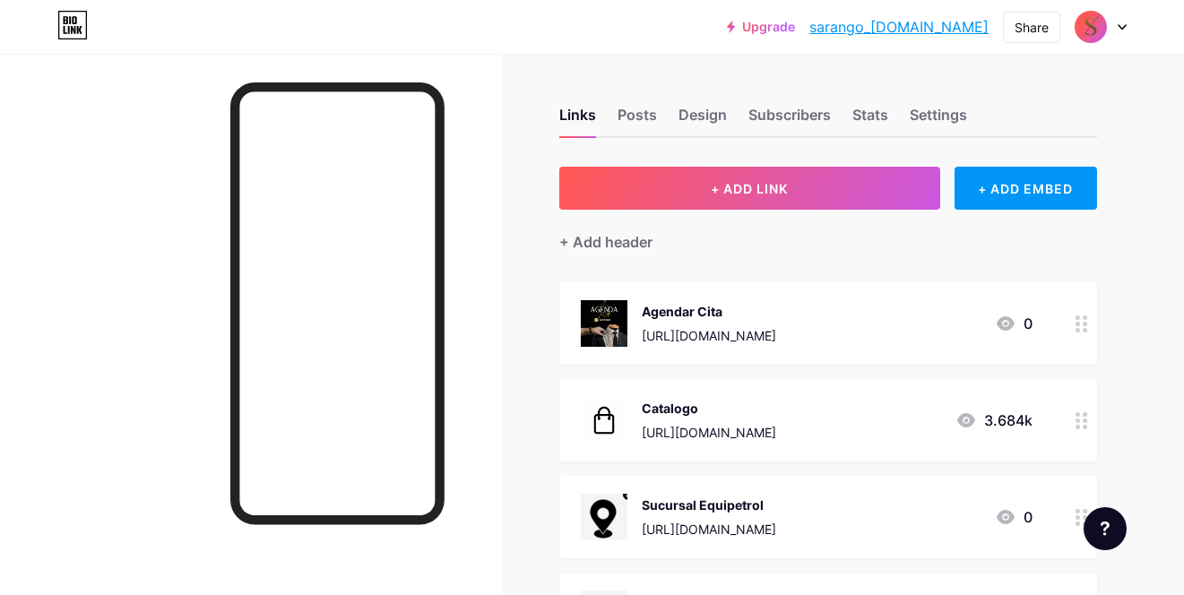
click at [625, 333] on img at bounding box center [604, 323] width 47 height 47
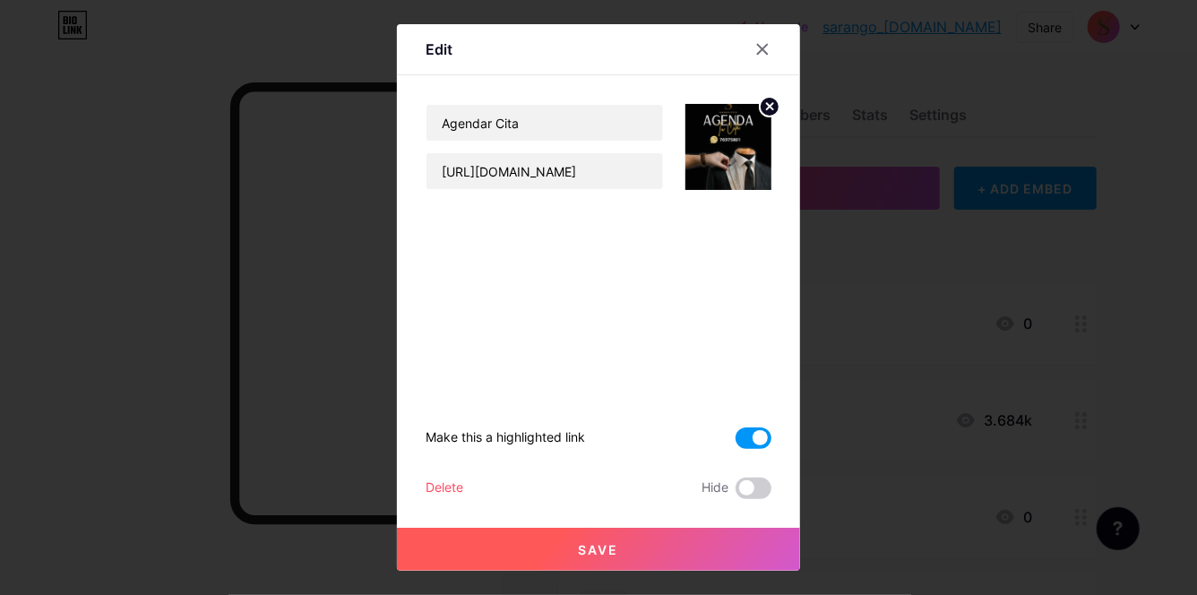
click at [751, 138] on img at bounding box center [729, 147] width 86 height 86
click at [711, 142] on img at bounding box center [729, 147] width 86 height 86
click at [767, 103] on icon at bounding box center [770, 106] width 6 height 6
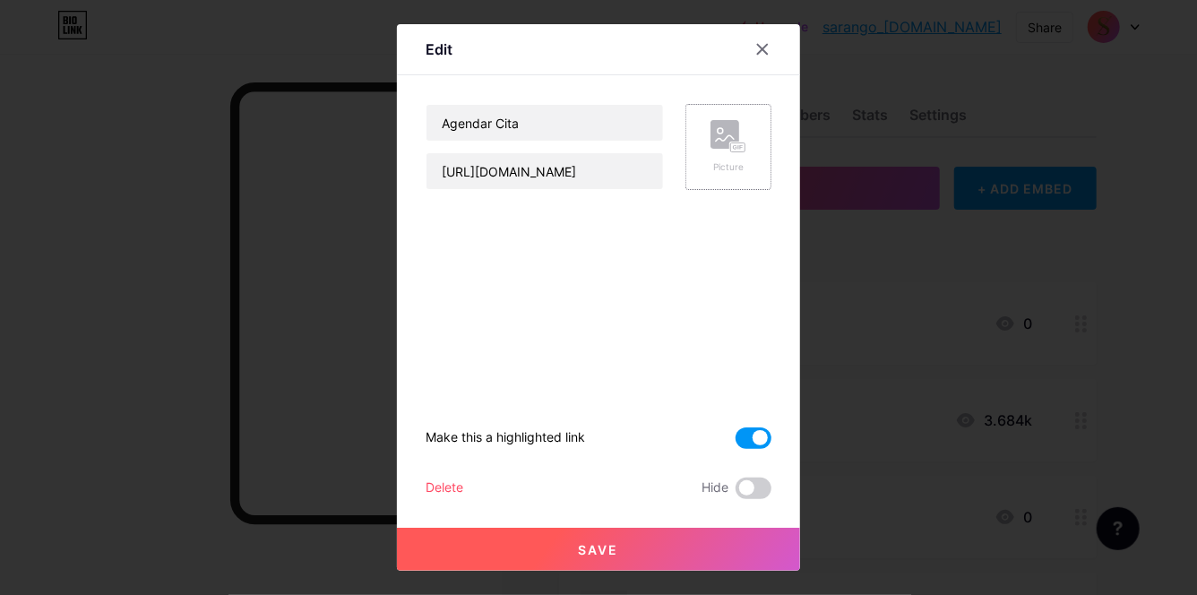
click at [732, 153] on div "Picture" at bounding box center [729, 147] width 36 height 54
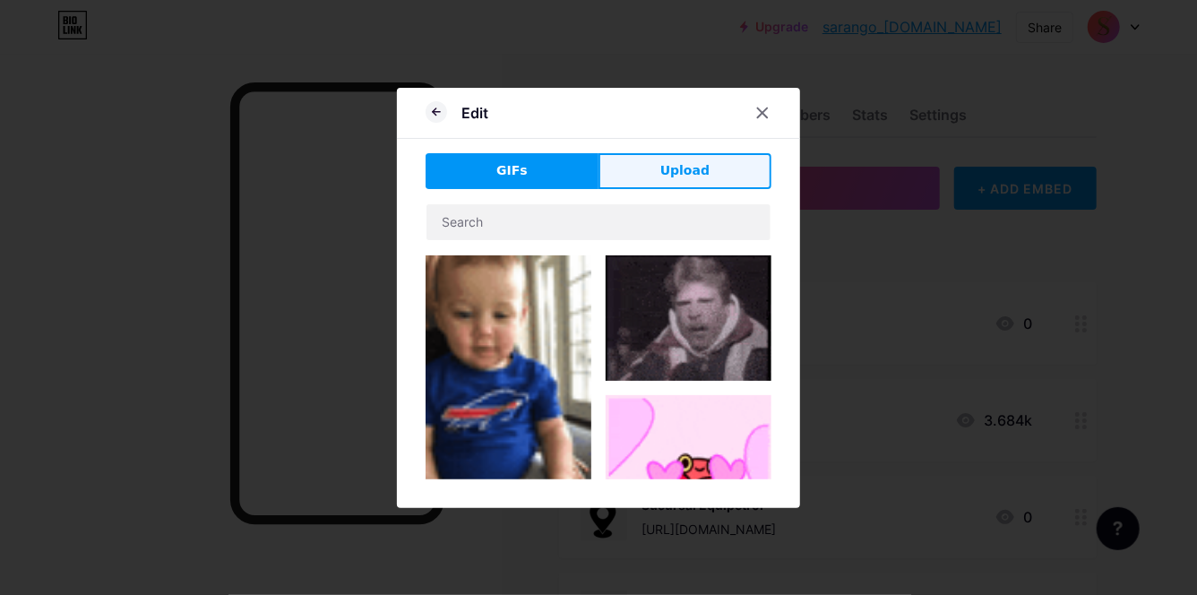
click at [651, 169] on button "Upload" at bounding box center [685, 171] width 173 height 36
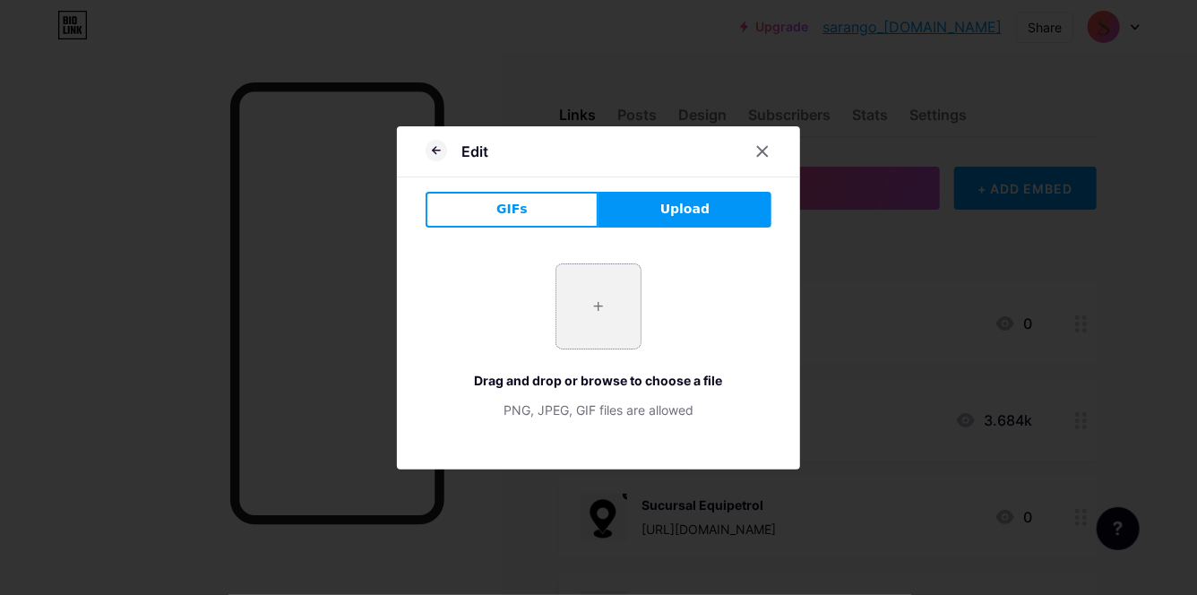
click at [600, 296] on input "file" at bounding box center [598, 306] width 84 height 84
type input "C:\fakepath\Captura de pantalla [DATE] 203255.png"
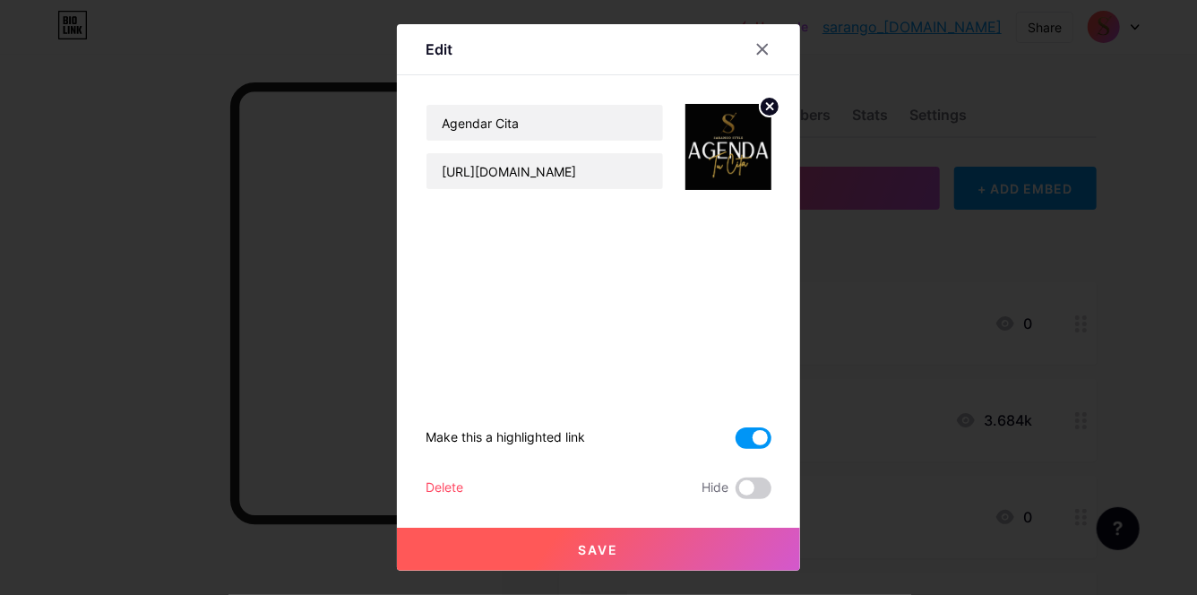
click at [686, 548] on button "Save" at bounding box center [598, 549] width 403 height 43
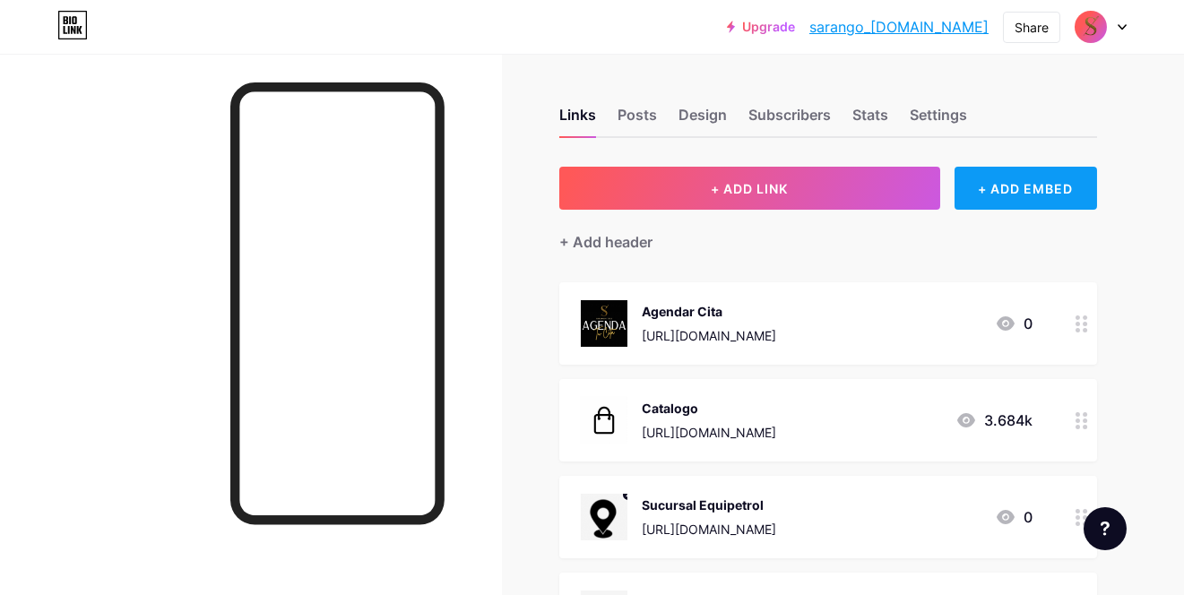
click at [1034, 187] on div "+ ADD EMBED" at bounding box center [1025, 188] width 142 height 43
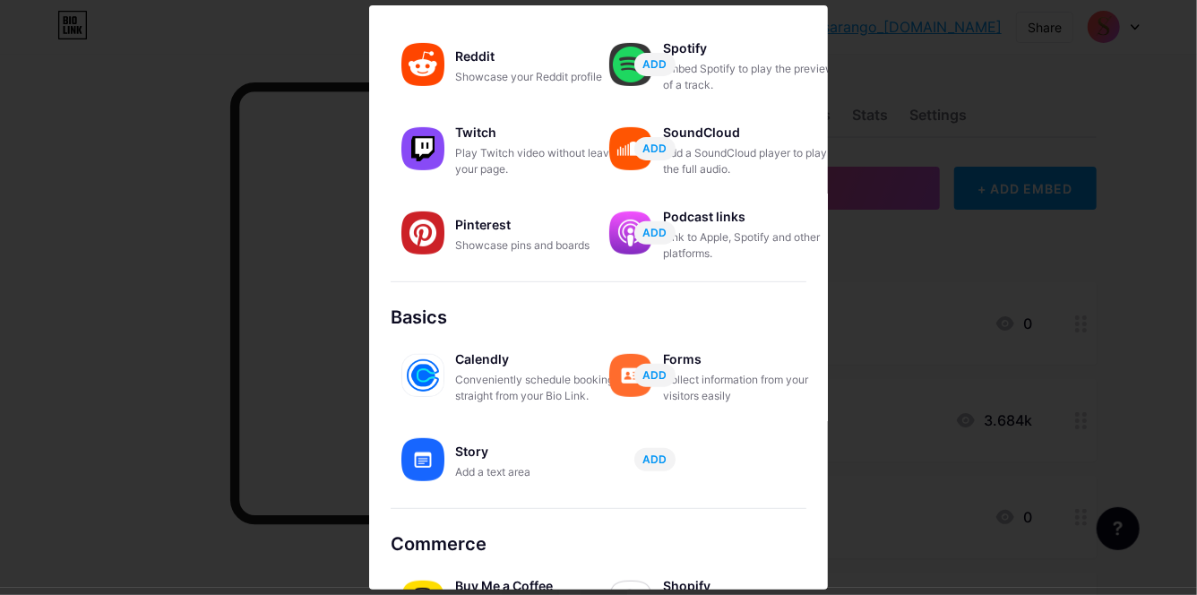
scroll to position [328, 0]
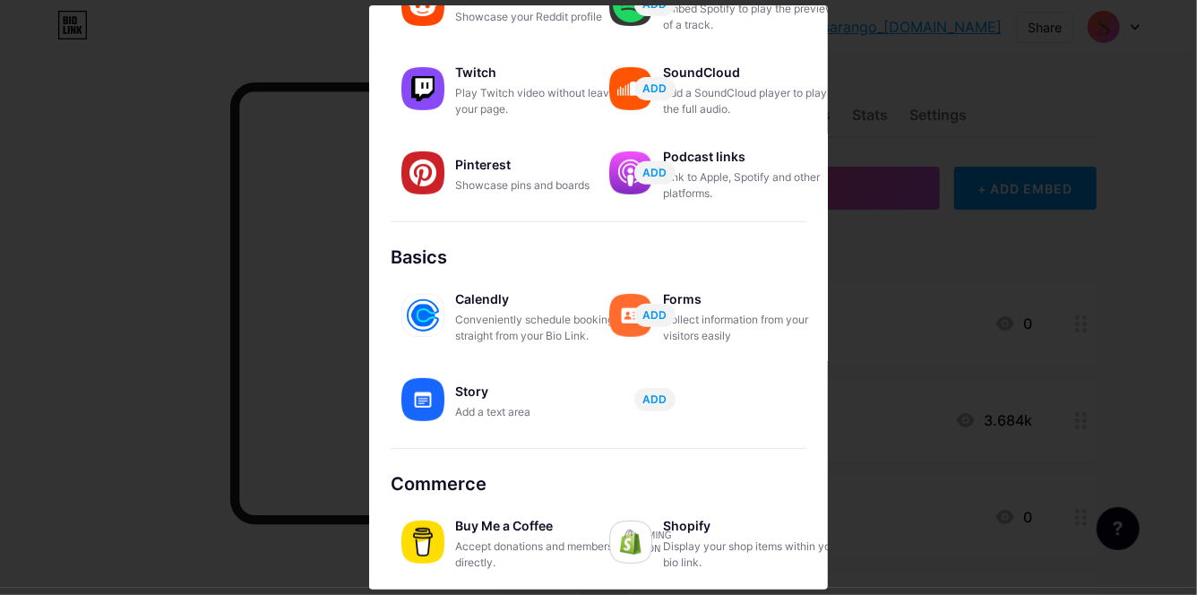
click at [706, 555] on div "Display your shop items within your bio link." at bounding box center [752, 555] width 179 height 32
click at [638, 532] on img at bounding box center [630, 542] width 43 height 43
click at [716, 565] on div "Display your shop items within your bio link." at bounding box center [752, 555] width 179 height 32
click at [622, 545] on img at bounding box center [630, 542] width 43 height 43
click at [681, 526] on div "Shopify" at bounding box center [752, 525] width 179 height 25
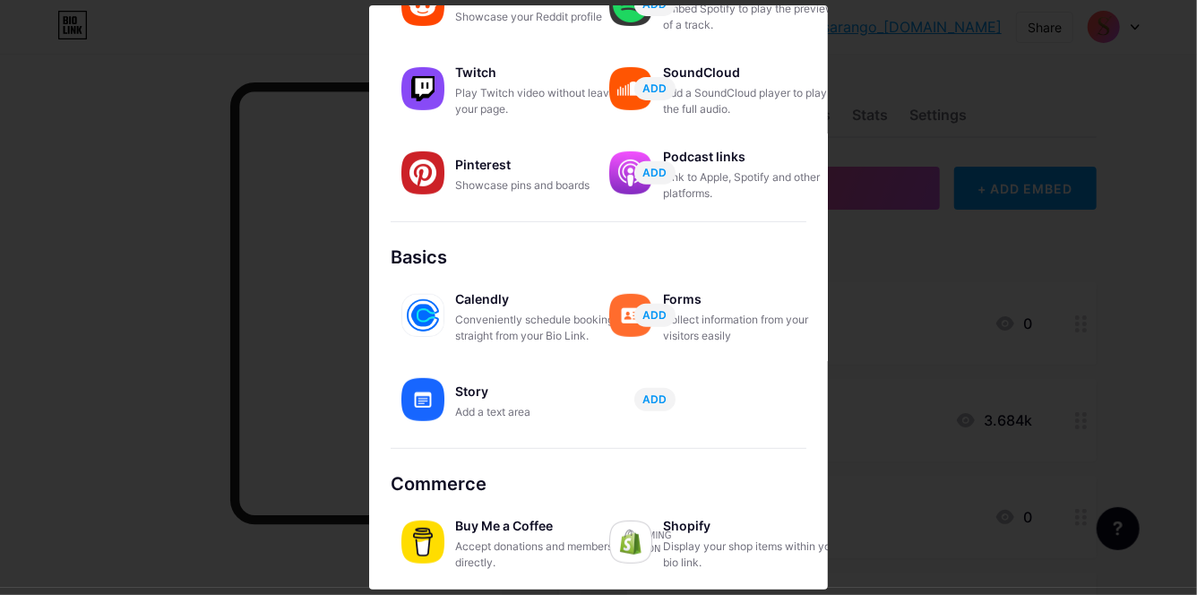
click at [687, 519] on div "Shopify" at bounding box center [752, 525] width 179 height 25
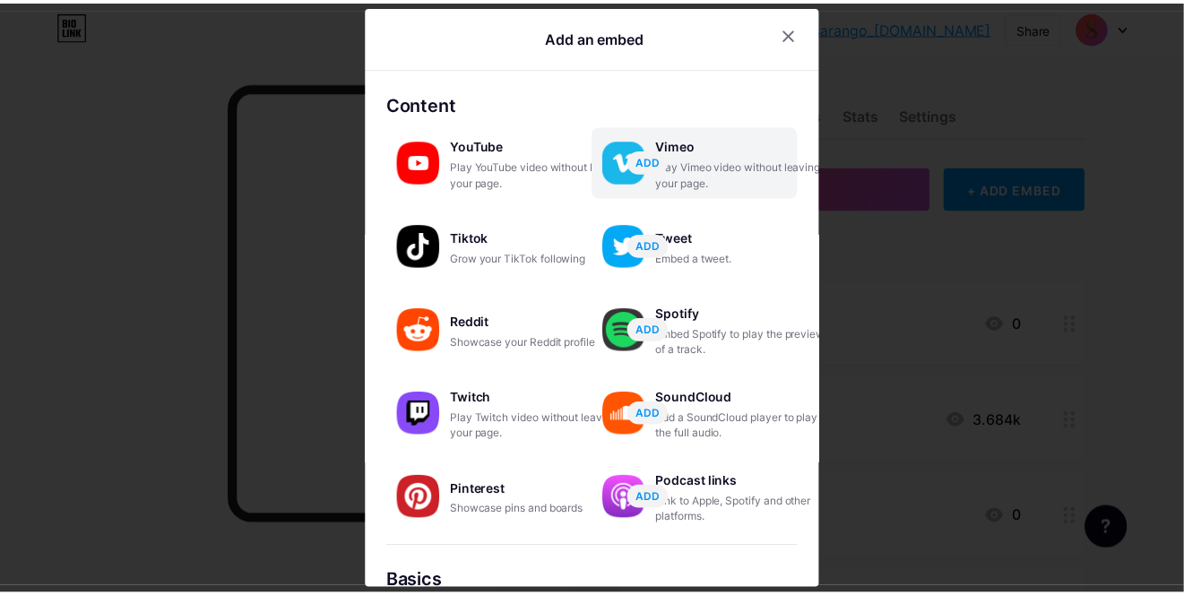
scroll to position [0, 0]
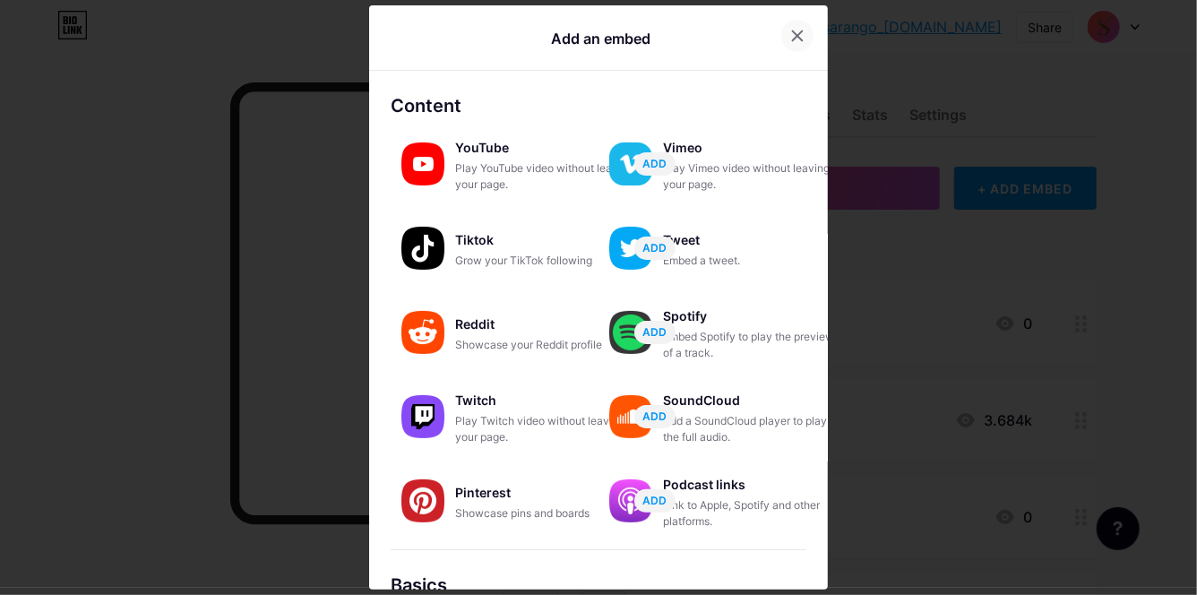
click at [793, 31] on icon at bounding box center [798, 36] width 10 height 10
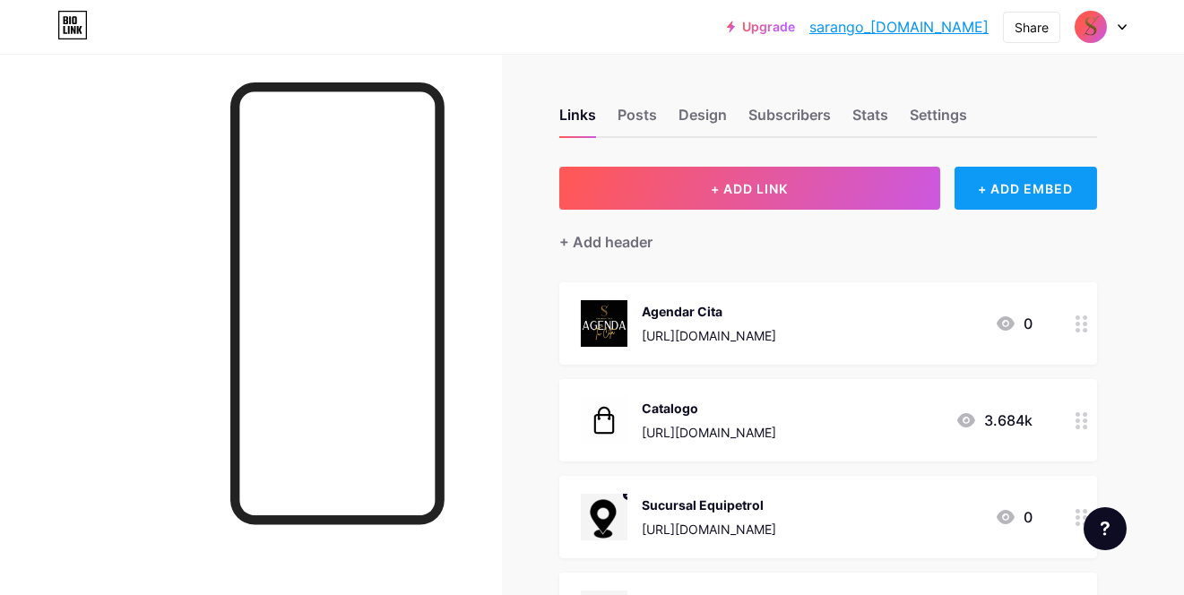
click at [1051, 188] on div "+ ADD EMBED" at bounding box center [1025, 188] width 142 height 43
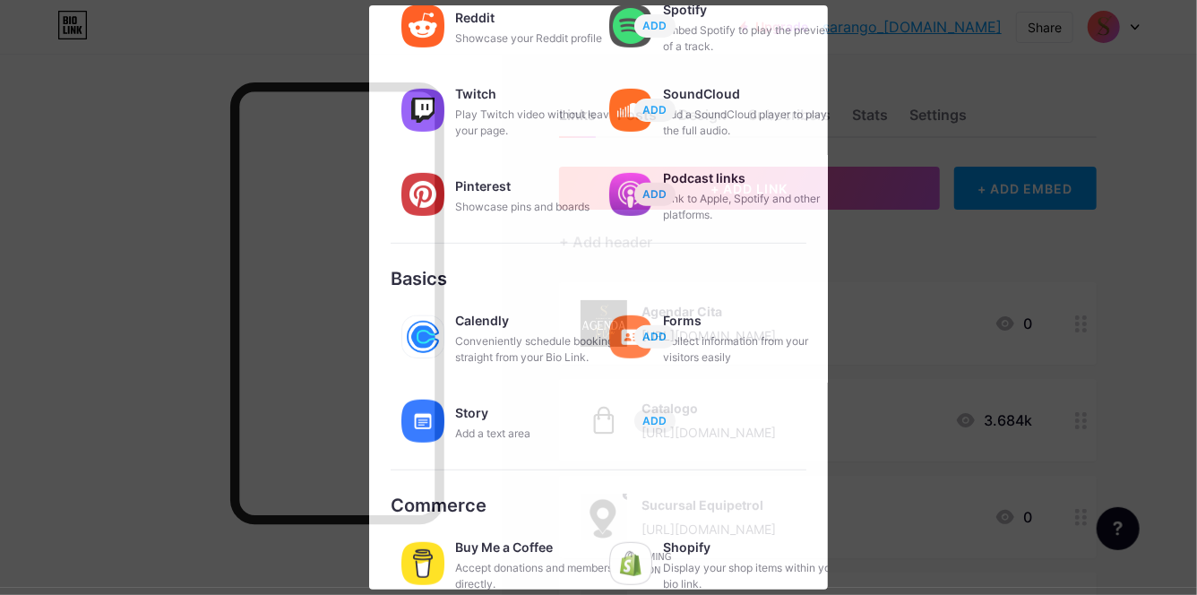
scroll to position [328, 0]
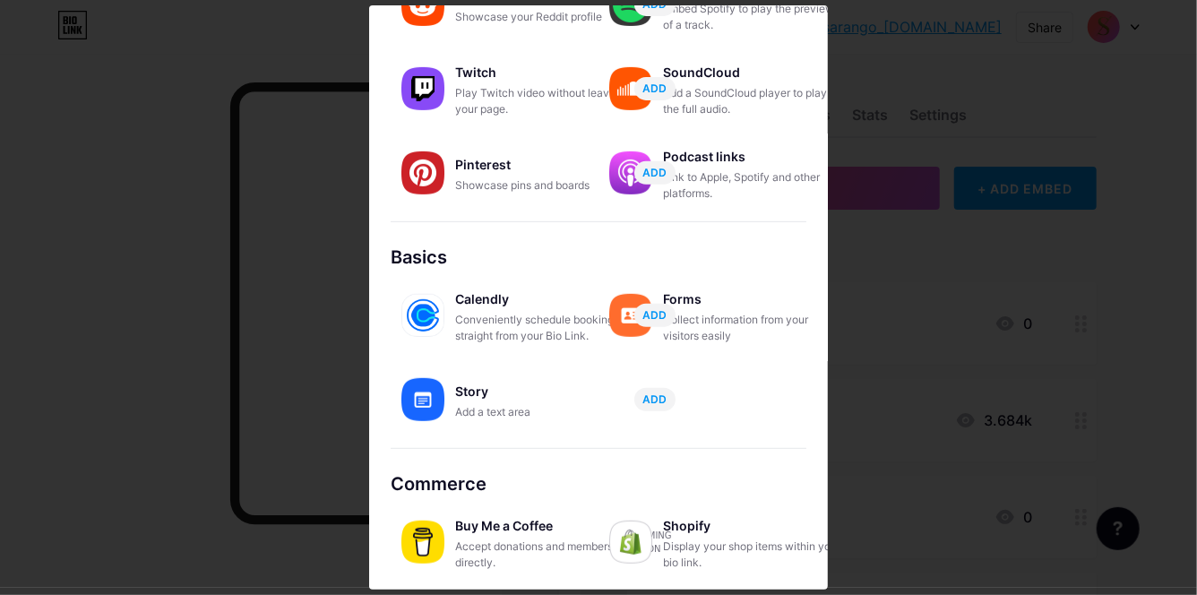
click at [692, 502] on div "Buy Me a Coffee Accept donations and memberships directly. Coming soon Shopify …" at bounding box center [599, 539] width 416 height 84
drag, startPoint x: 719, startPoint y: 478, endPoint x: 719, endPoint y: 500, distance: 22.4
click at [719, 480] on div "Commerce" at bounding box center [599, 483] width 416 height 27
drag, startPoint x: 719, startPoint y: 500, endPoint x: 723, endPoint y: 515, distance: 15.9
click at [720, 504] on div "Buy Me a Coffee Accept donations and memberships directly. Coming soon Shopify …" at bounding box center [599, 539] width 416 height 84
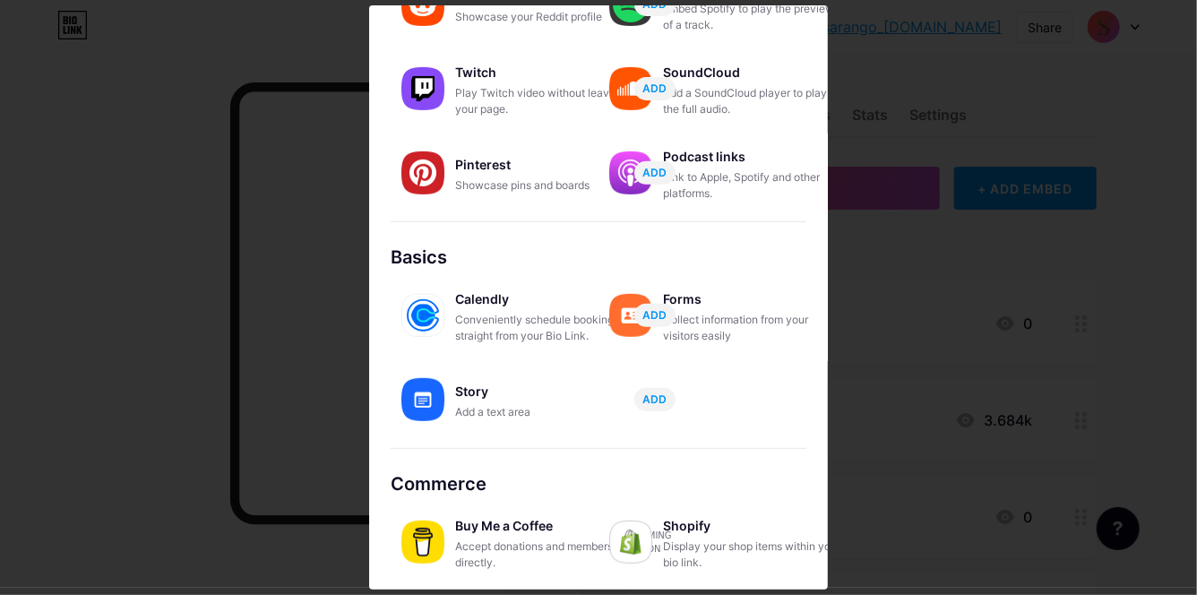
click at [724, 518] on div "Shopify" at bounding box center [752, 525] width 179 height 25
drag, startPoint x: 725, startPoint y: 526, endPoint x: 711, endPoint y: 547, distance: 25.1
click at [725, 528] on div "Shopify" at bounding box center [752, 525] width 179 height 25
drag, startPoint x: 694, startPoint y: 564, endPoint x: 587, endPoint y: 567, distance: 107.6
click at [673, 567] on div "Display your shop items within your bio link." at bounding box center [752, 555] width 179 height 32
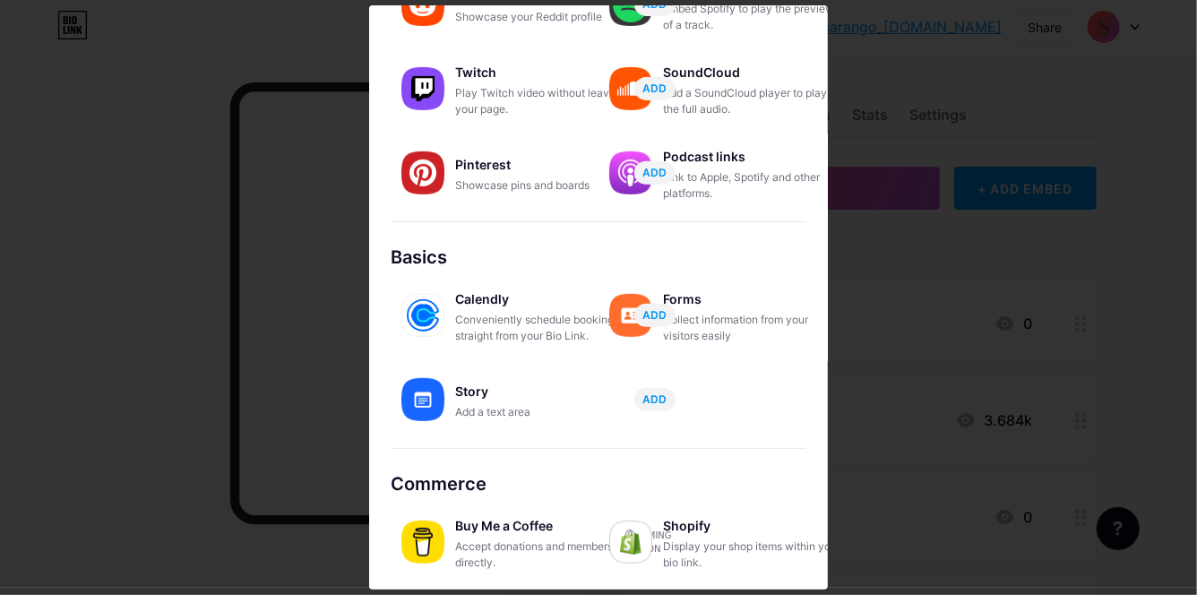
click at [581, 567] on div "Accept donations and memberships directly." at bounding box center [544, 555] width 179 height 32
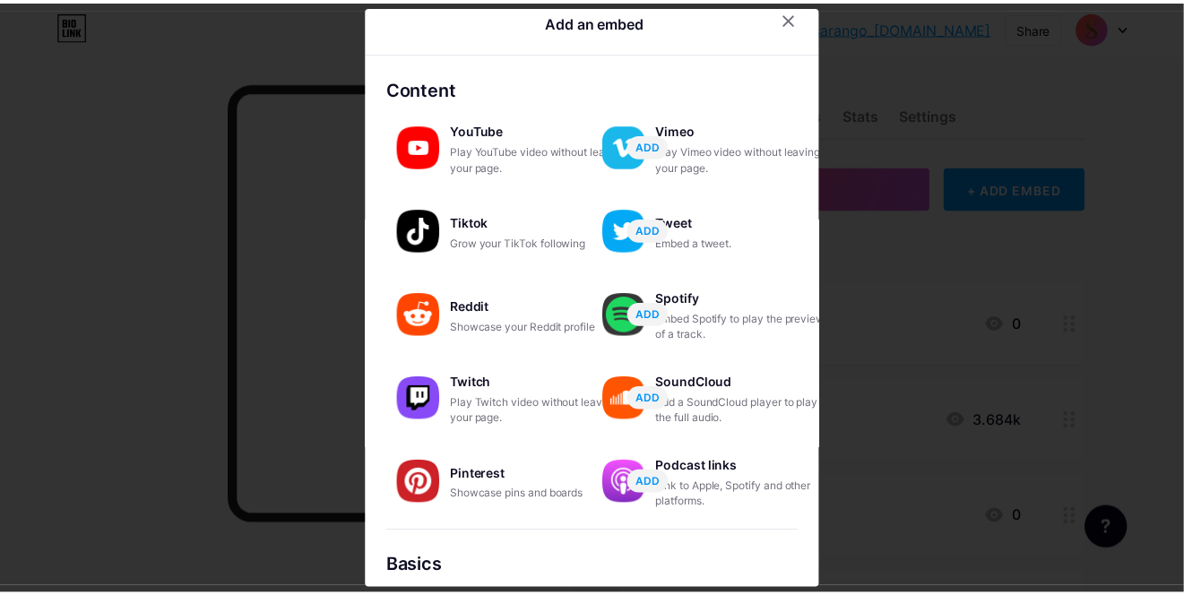
scroll to position [0, 0]
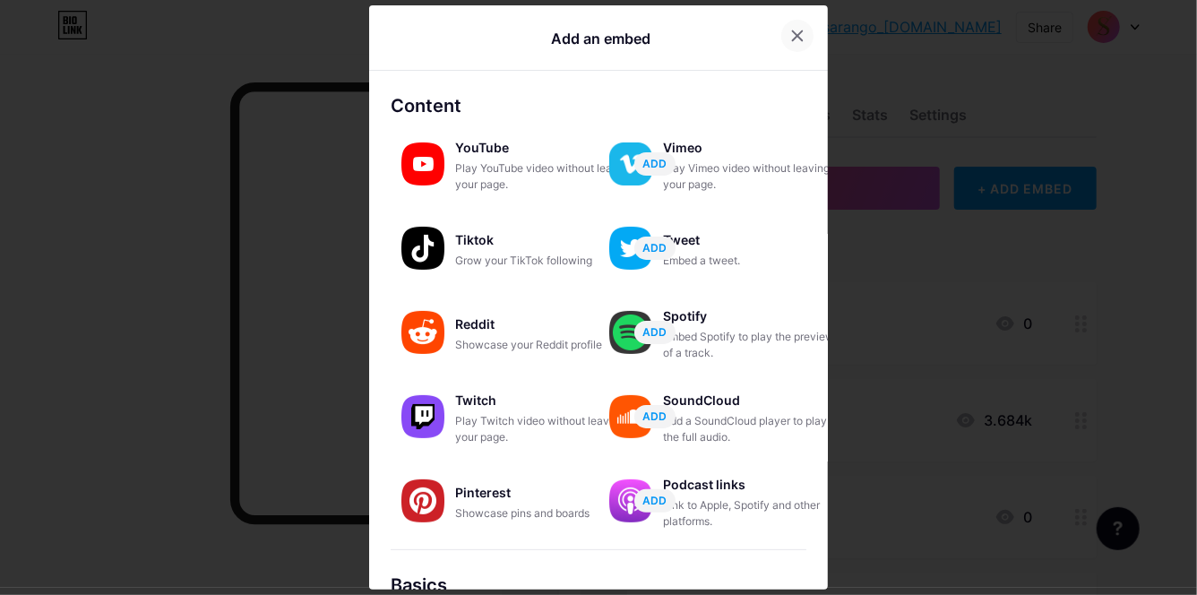
click at [793, 35] on icon at bounding box center [798, 36] width 10 height 10
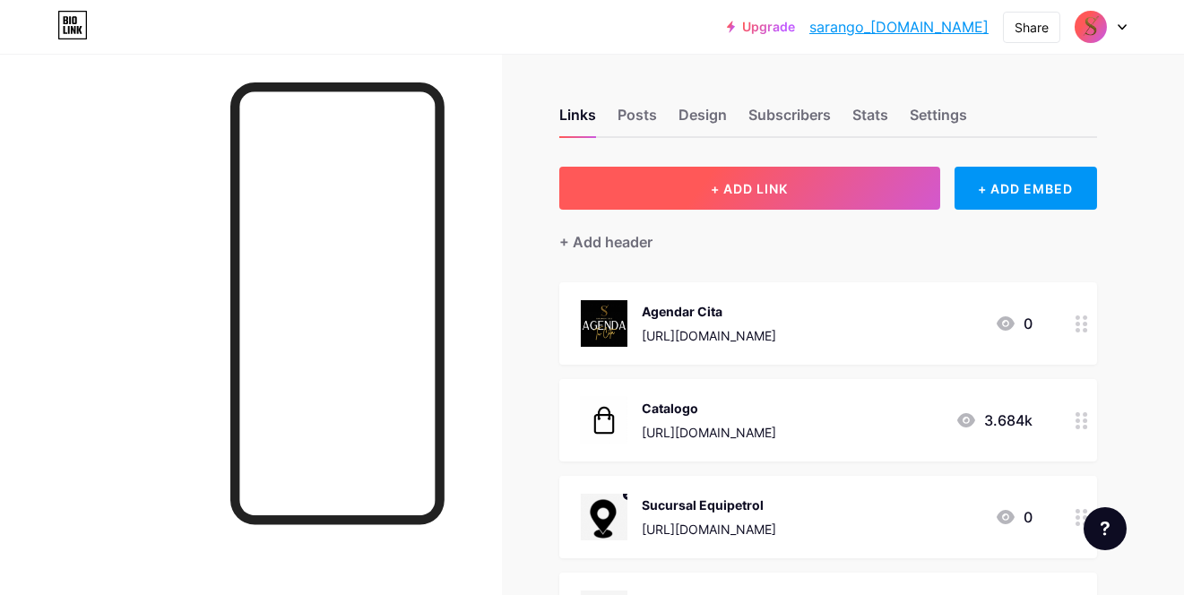
click at [717, 178] on button "+ ADD LINK" at bounding box center [749, 188] width 381 height 43
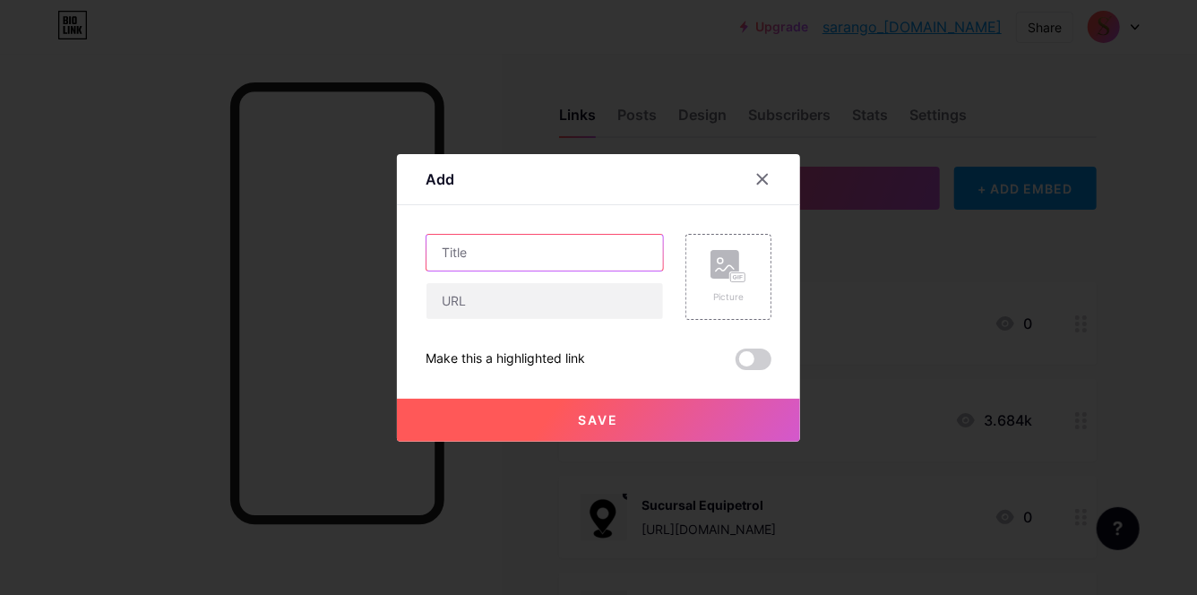
click at [507, 255] on input "text" at bounding box center [545, 253] width 237 height 36
click at [772, 175] on div at bounding box center [762, 179] width 32 height 32
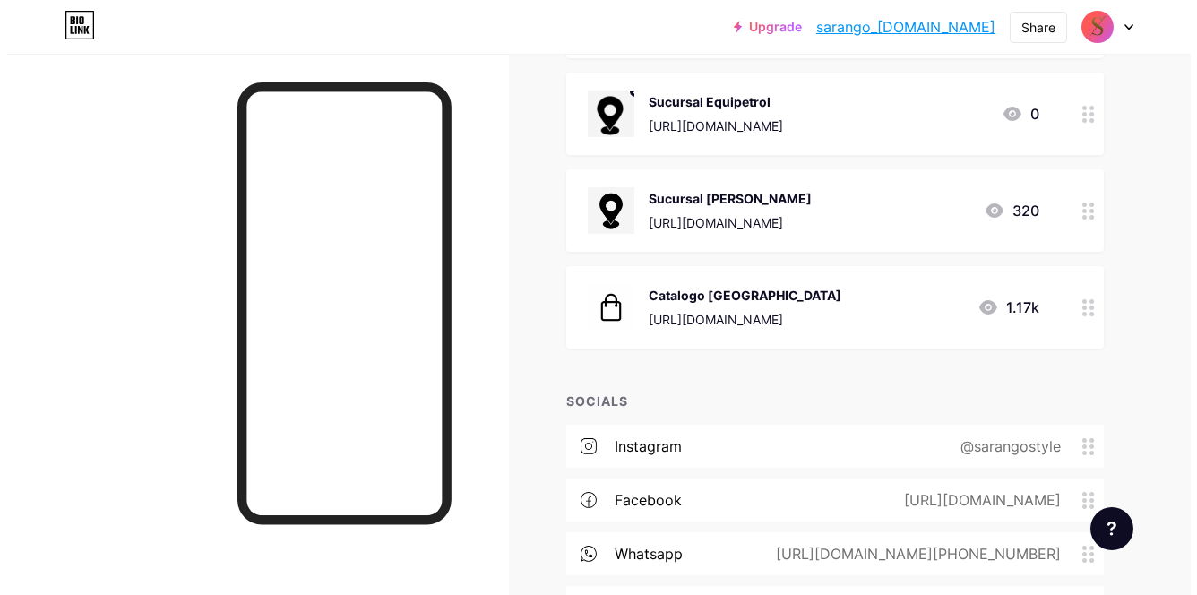
scroll to position [579, 0]
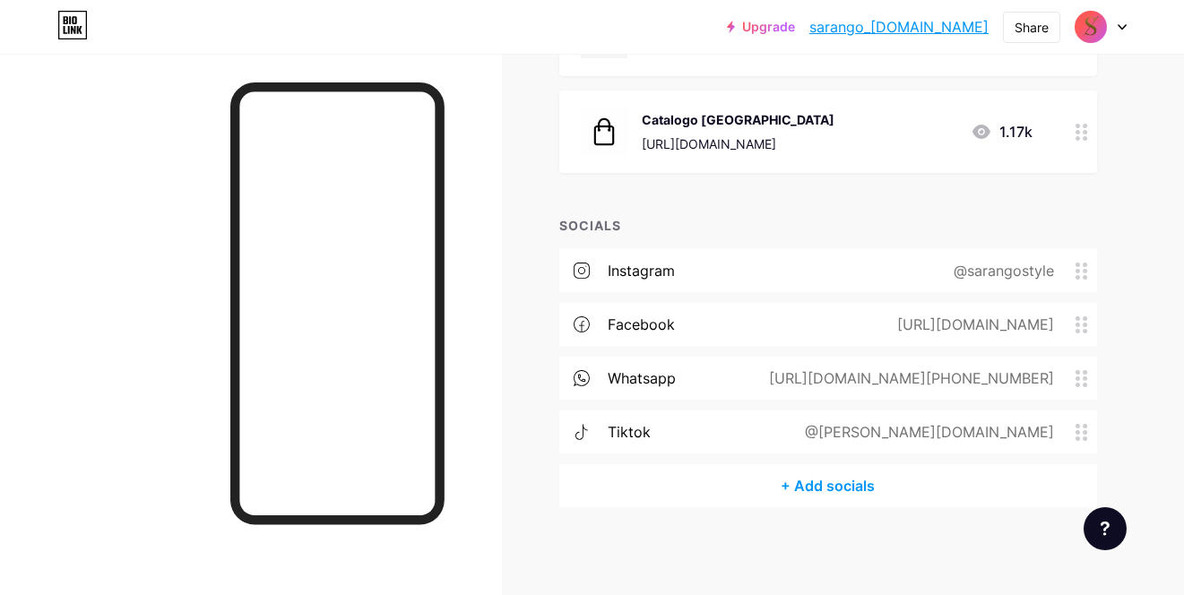
click at [806, 487] on div "+ Add socials" at bounding box center [828, 485] width 538 height 43
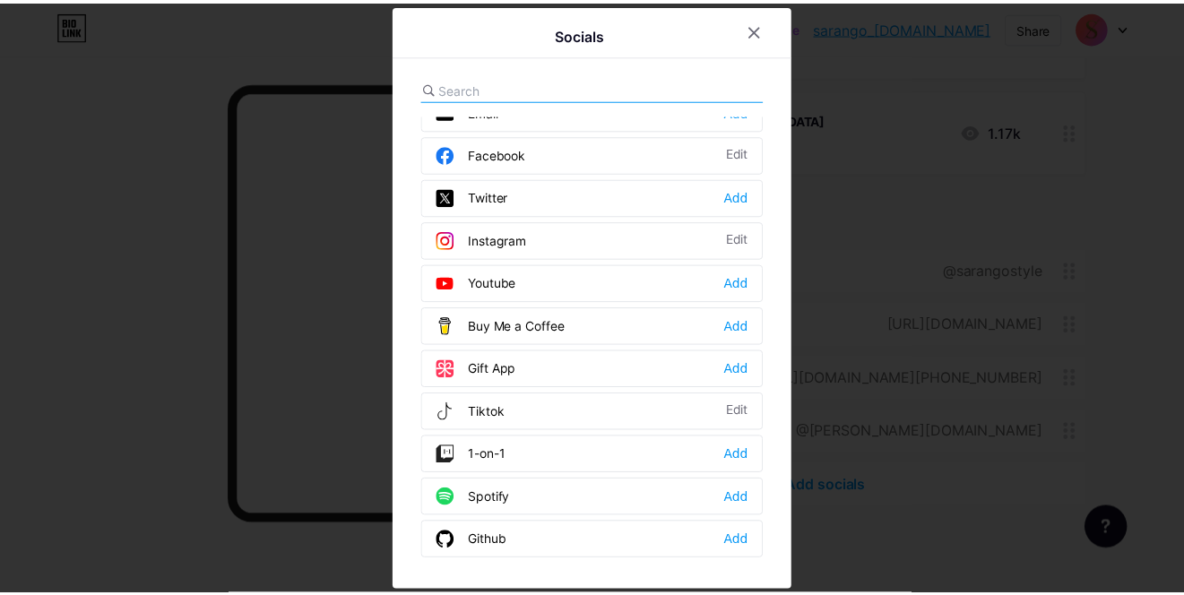
scroll to position [0, 0]
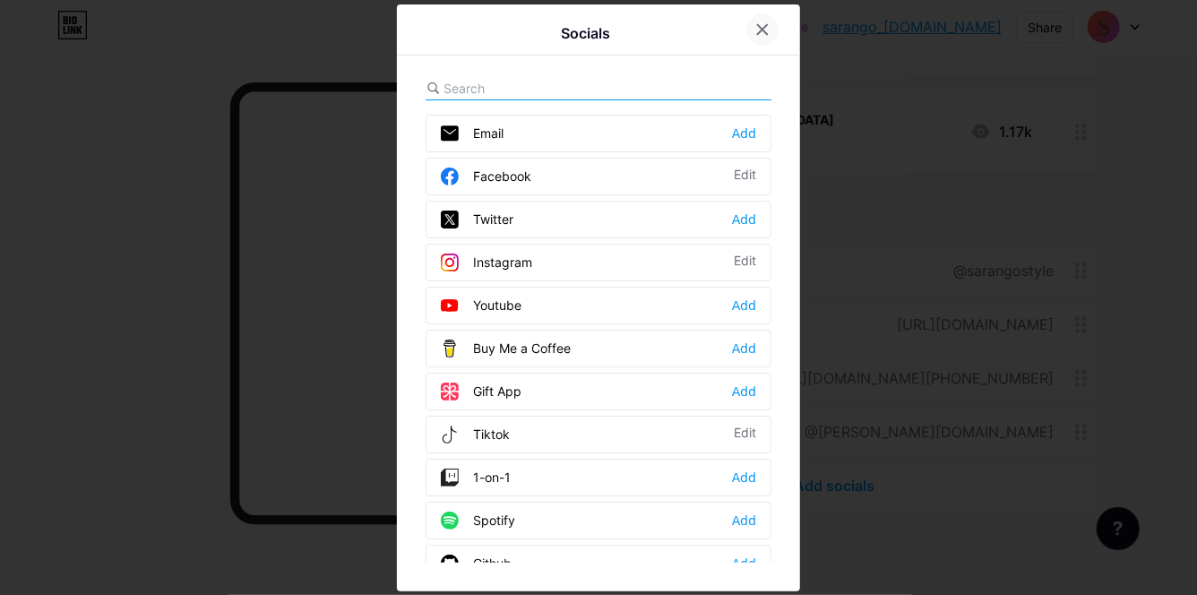
click at [754, 30] on div at bounding box center [762, 29] width 32 height 32
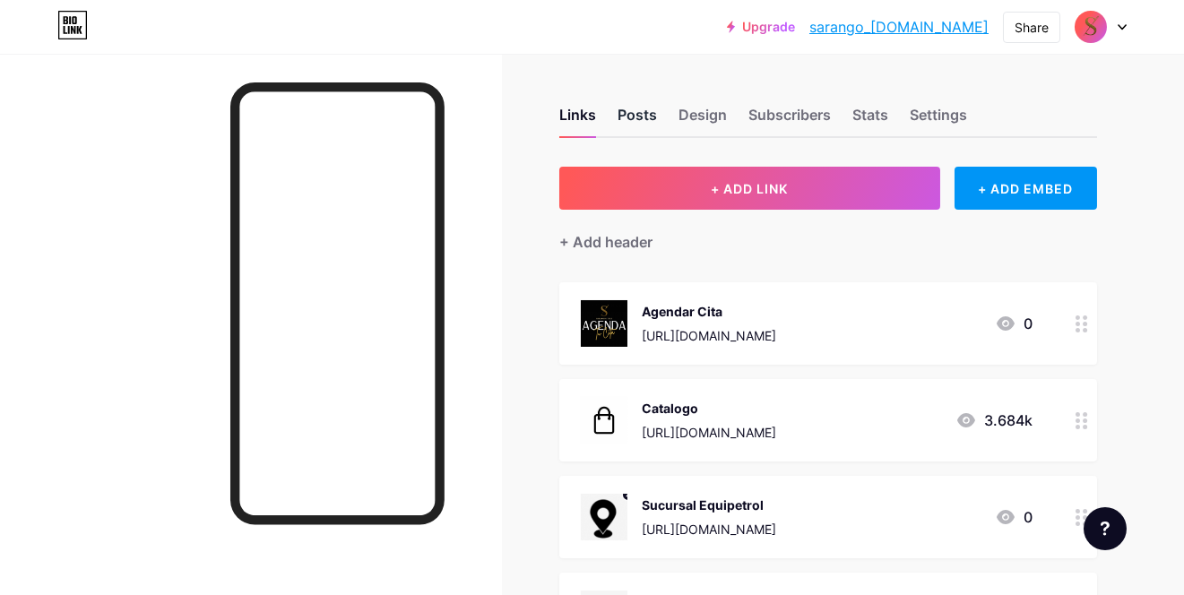
click at [645, 112] on div "Posts" at bounding box center [636, 120] width 39 height 32
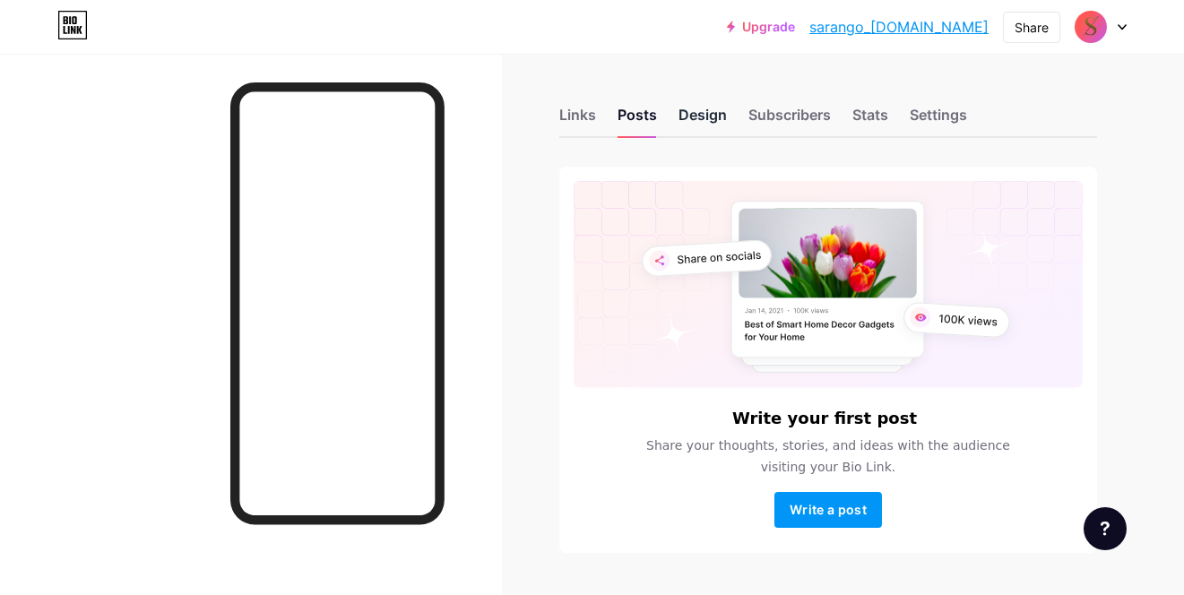
click at [706, 117] on div "Design" at bounding box center [702, 120] width 48 height 32
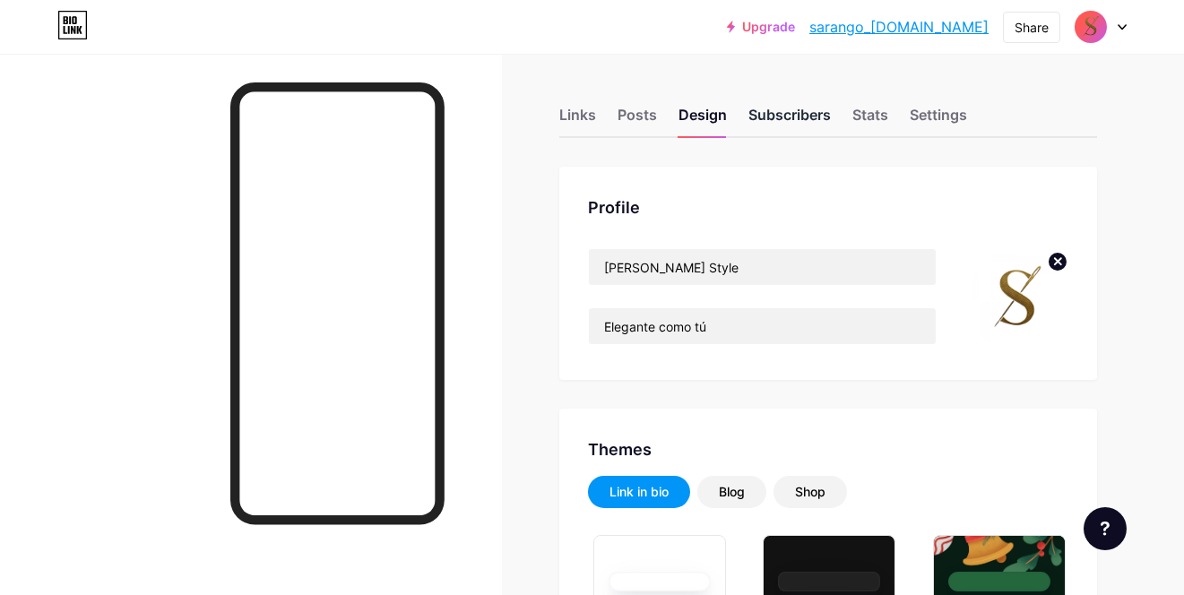
click at [796, 117] on div "Subscribers" at bounding box center [789, 120] width 82 height 32
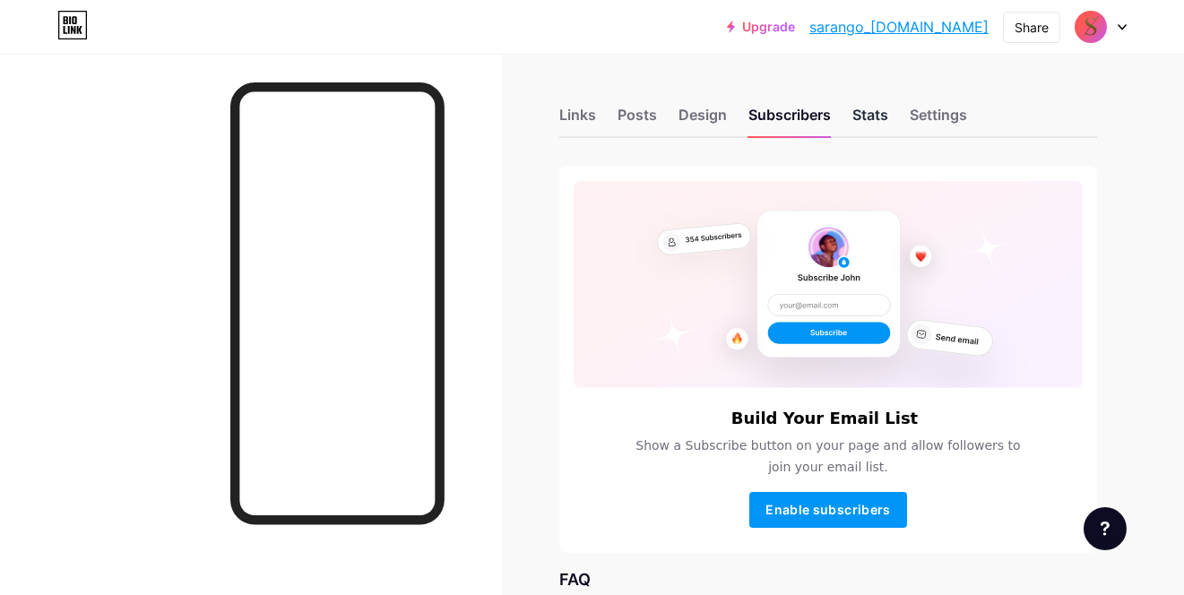
click at [881, 120] on div "Stats" at bounding box center [870, 120] width 36 height 32
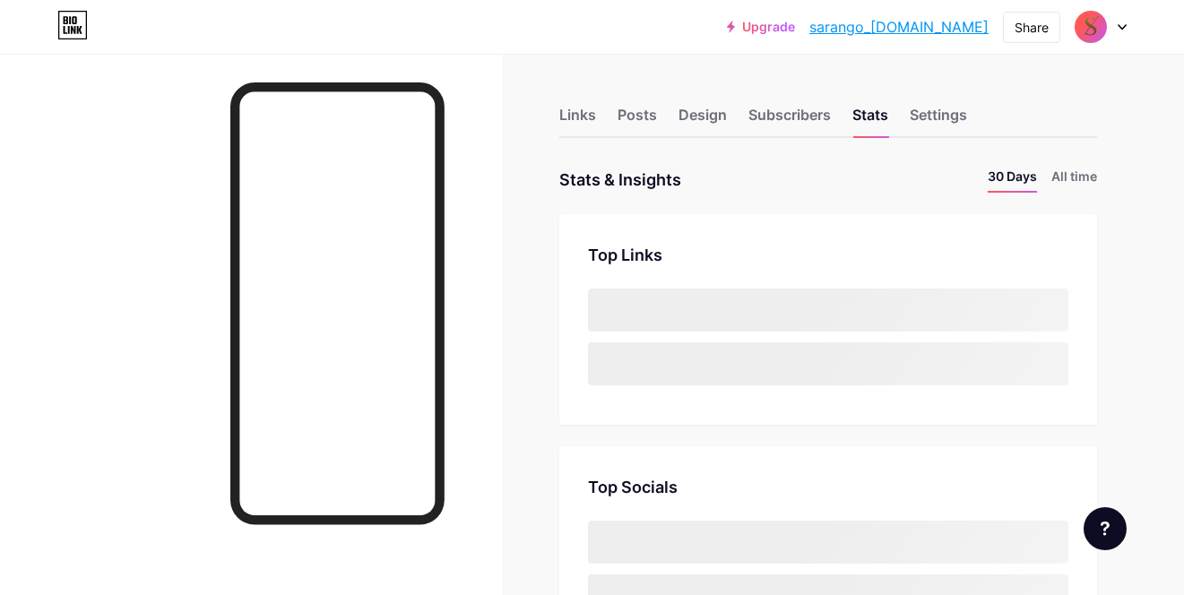
click at [955, 100] on div "Links Posts Design Subscribers Stats Settings" at bounding box center [828, 106] width 538 height 63
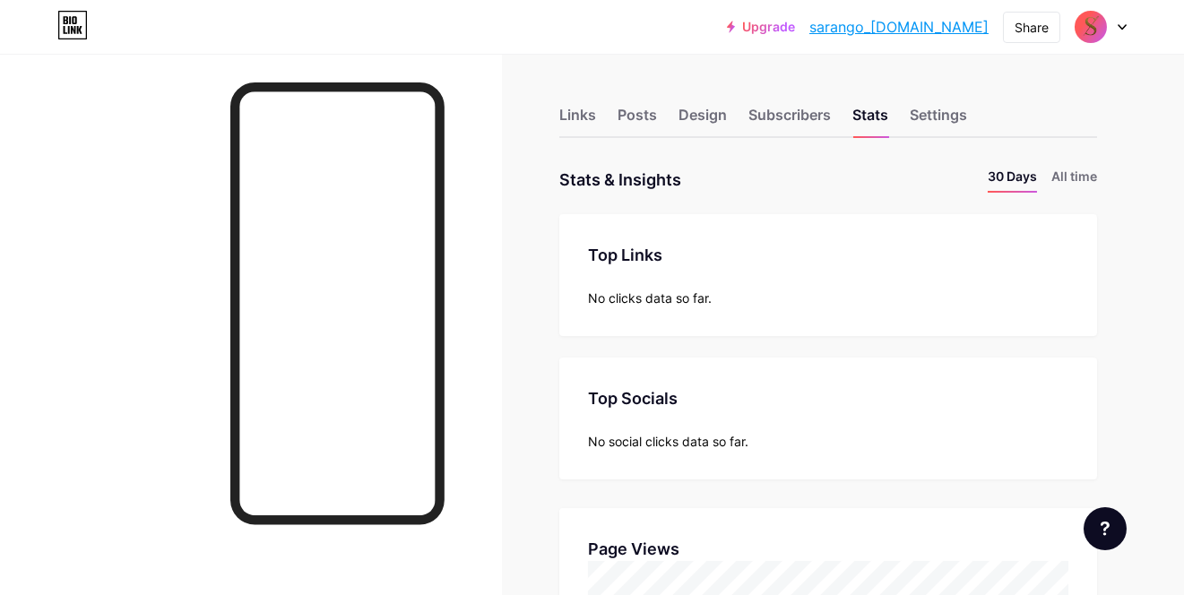
scroll to position [594, 1184]
click at [950, 117] on div "Settings" at bounding box center [938, 120] width 57 height 32
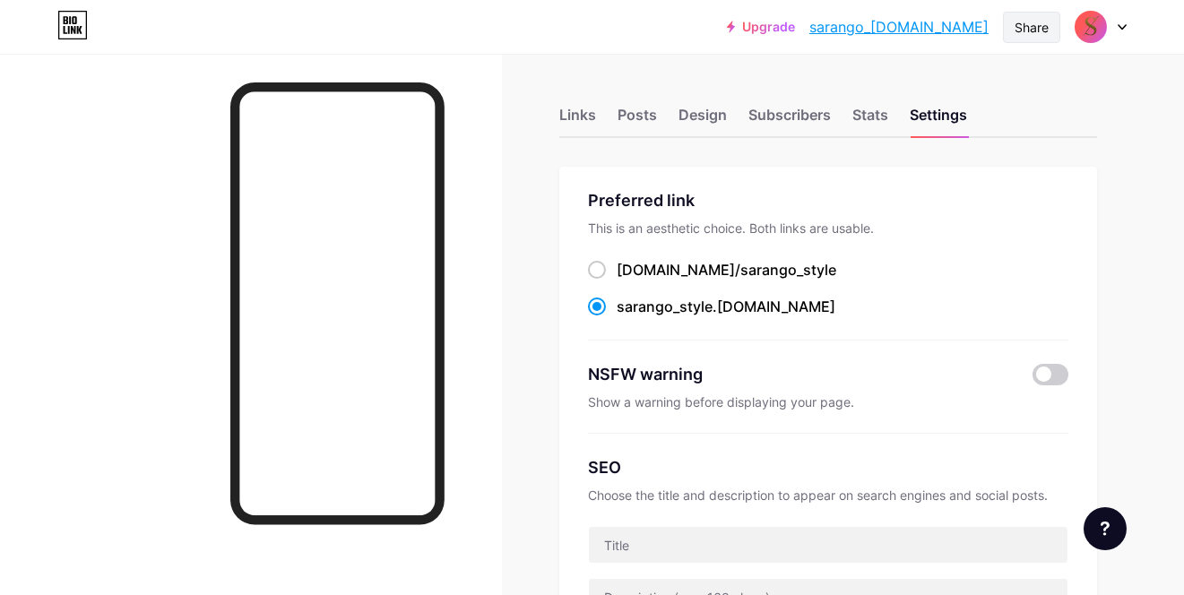
click at [1033, 24] on div "Share" at bounding box center [1031, 27] width 34 height 19
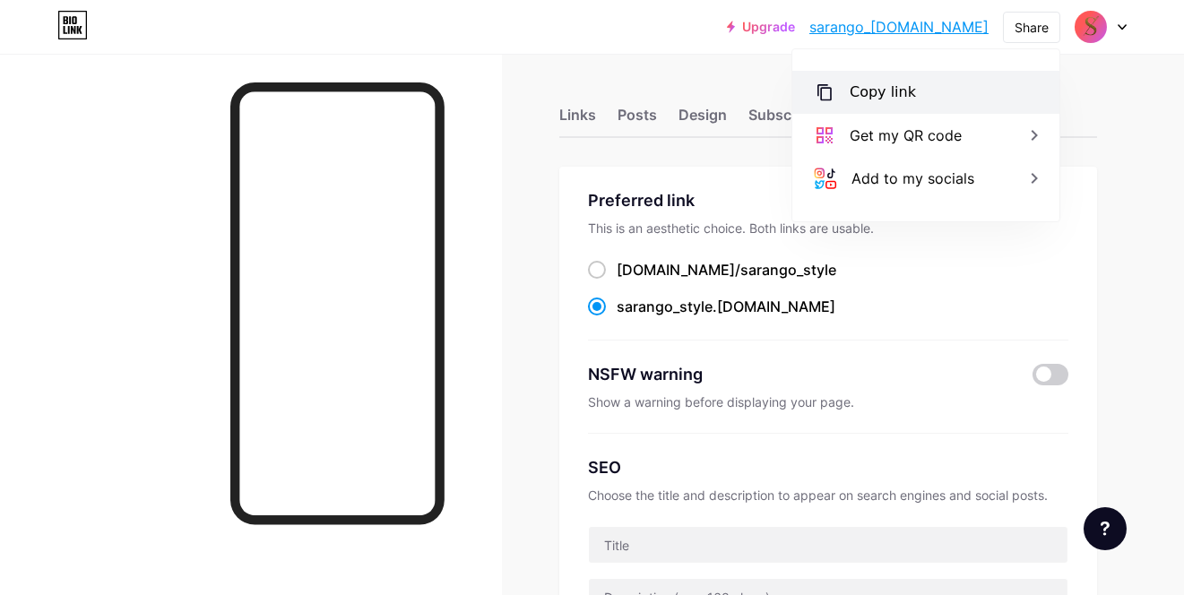
click at [924, 90] on div "Copy link" at bounding box center [925, 92] width 267 height 43
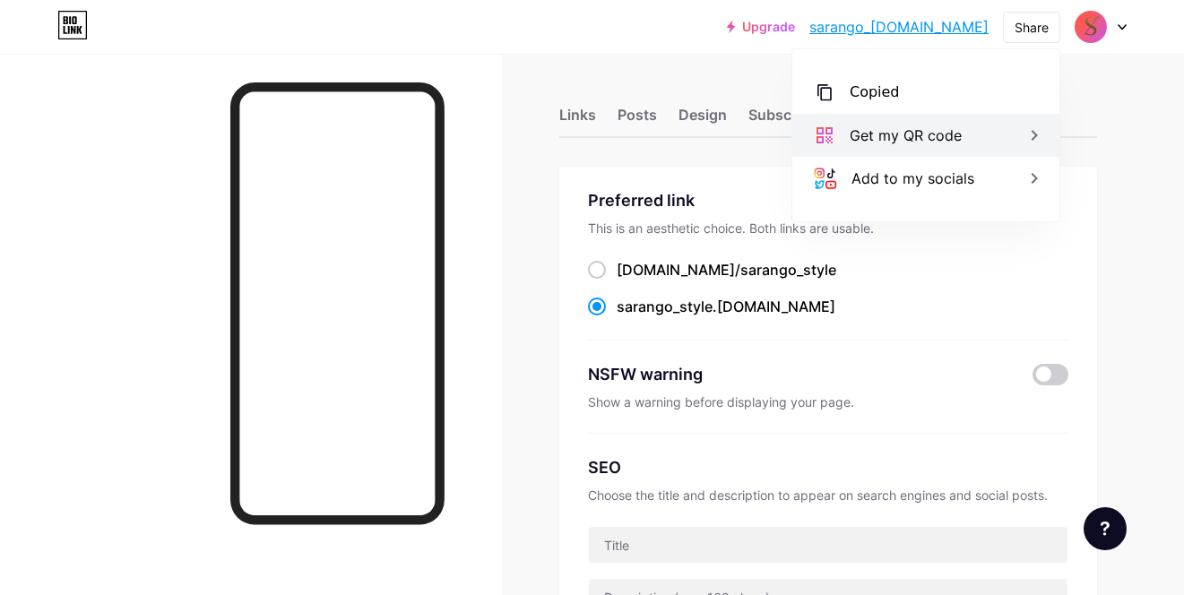
click at [977, 135] on div "Get my QR code" at bounding box center [925, 135] width 267 height 43
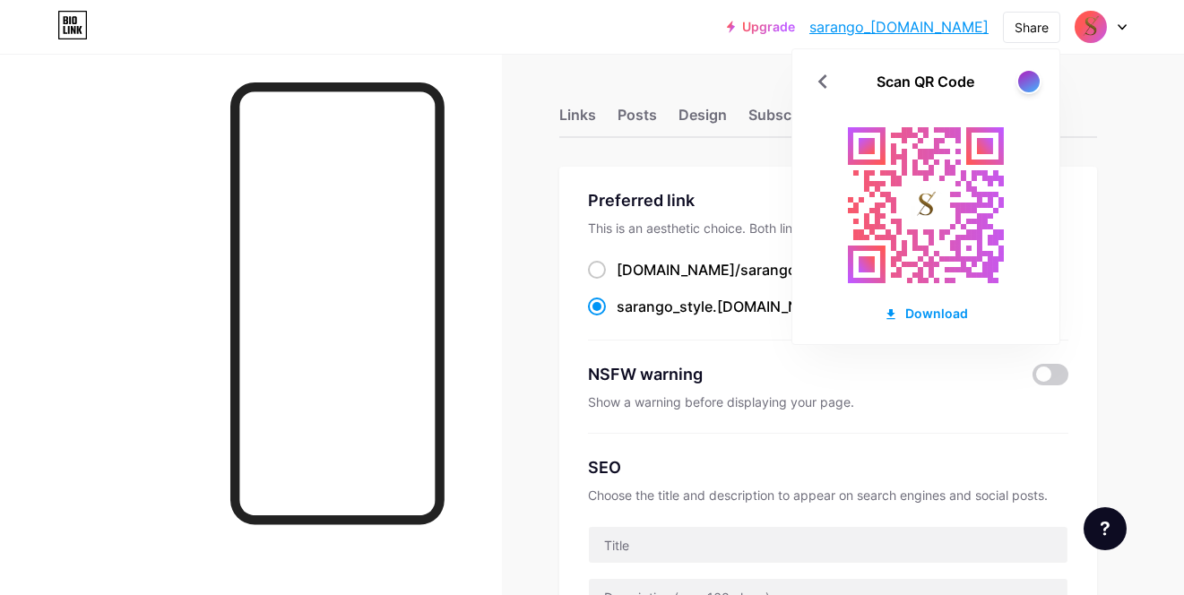
click at [1027, 93] on div at bounding box center [1028, 81] width 25 height 25
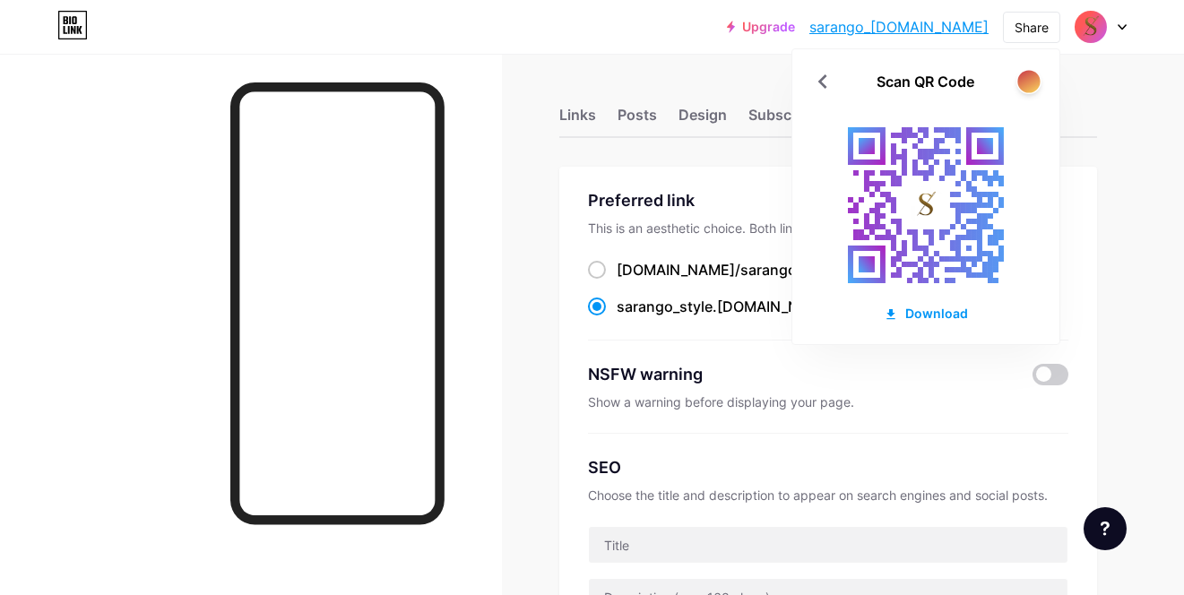
click at [1028, 91] on div at bounding box center [1028, 81] width 22 height 22
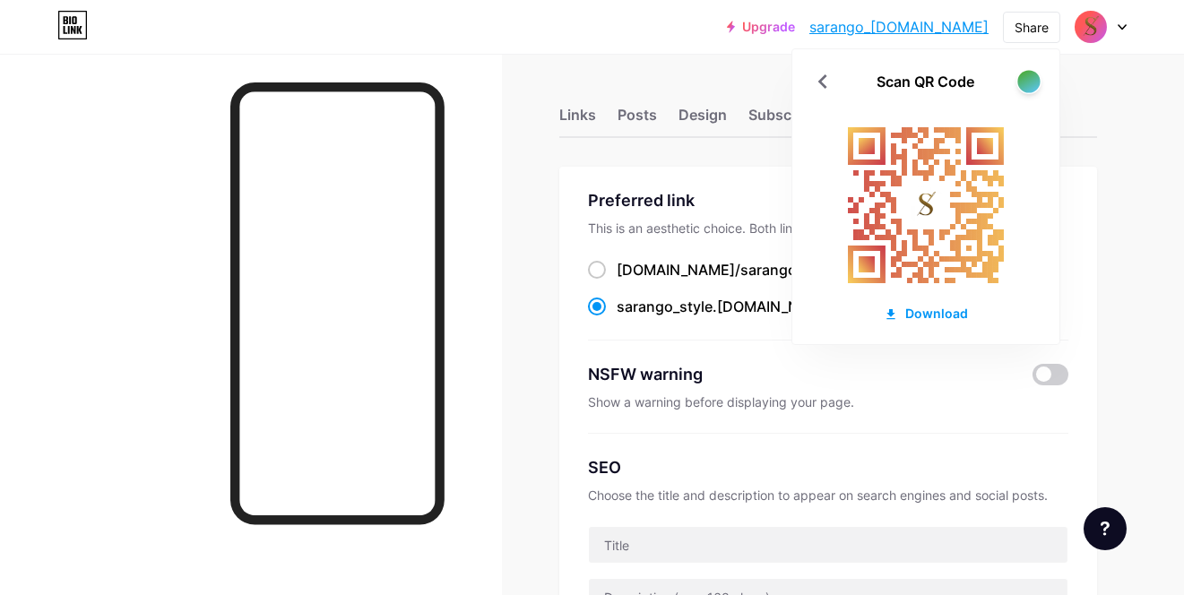
click at [1028, 91] on div at bounding box center [1028, 81] width 22 height 22
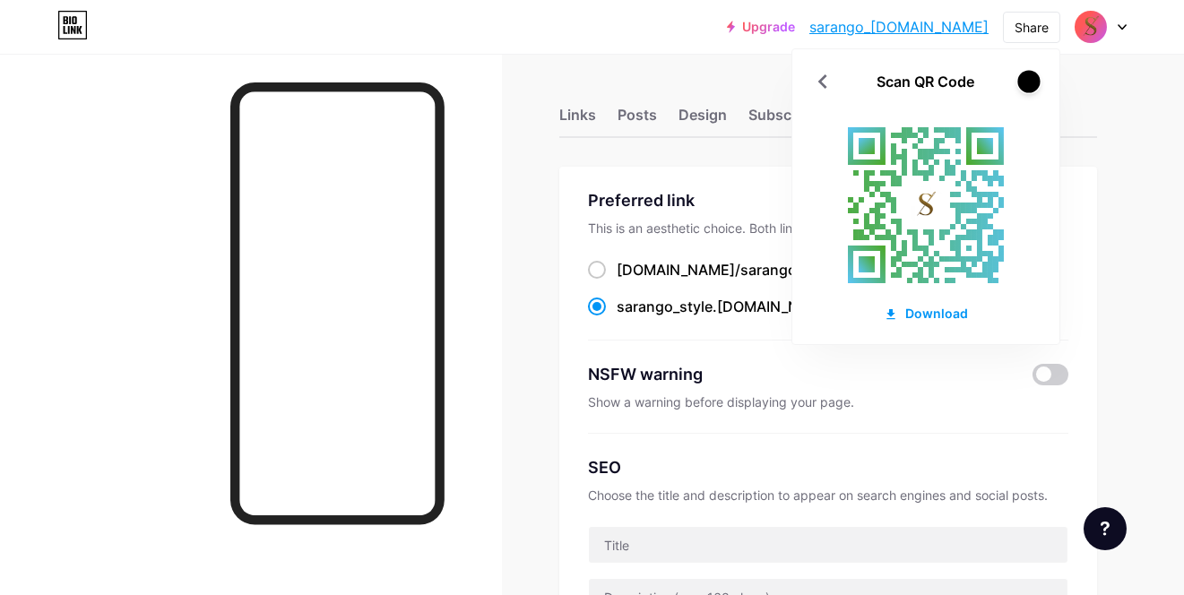
click at [1028, 91] on div at bounding box center [1028, 81] width 22 height 22
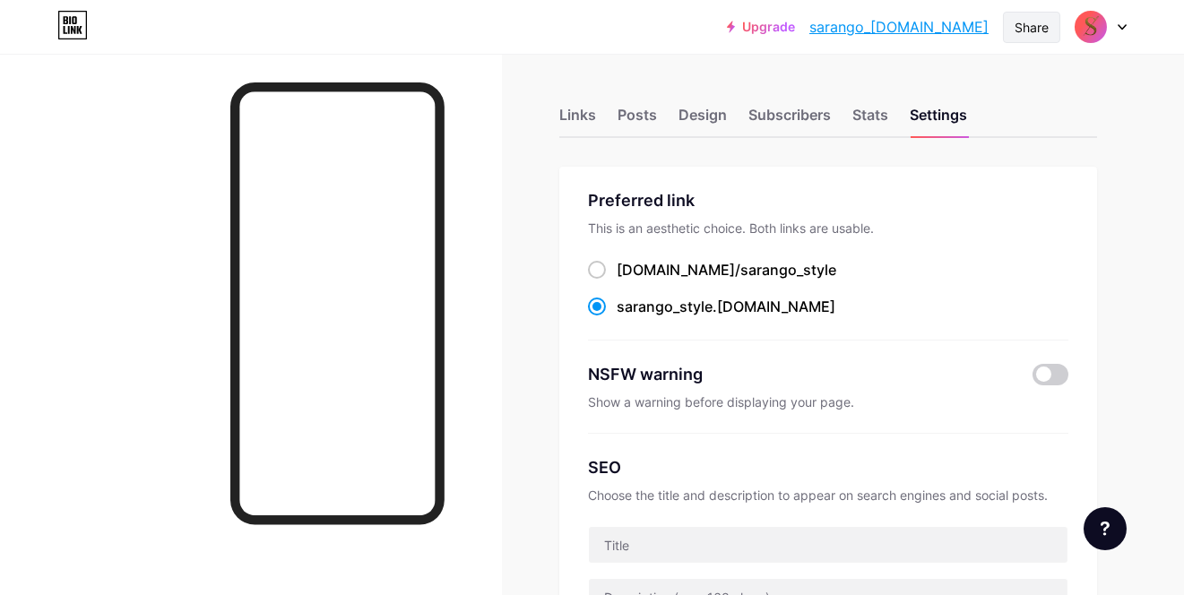
click at [1032, 29] on div "Share" at bounding box center [1031, 27] width 34 height 19
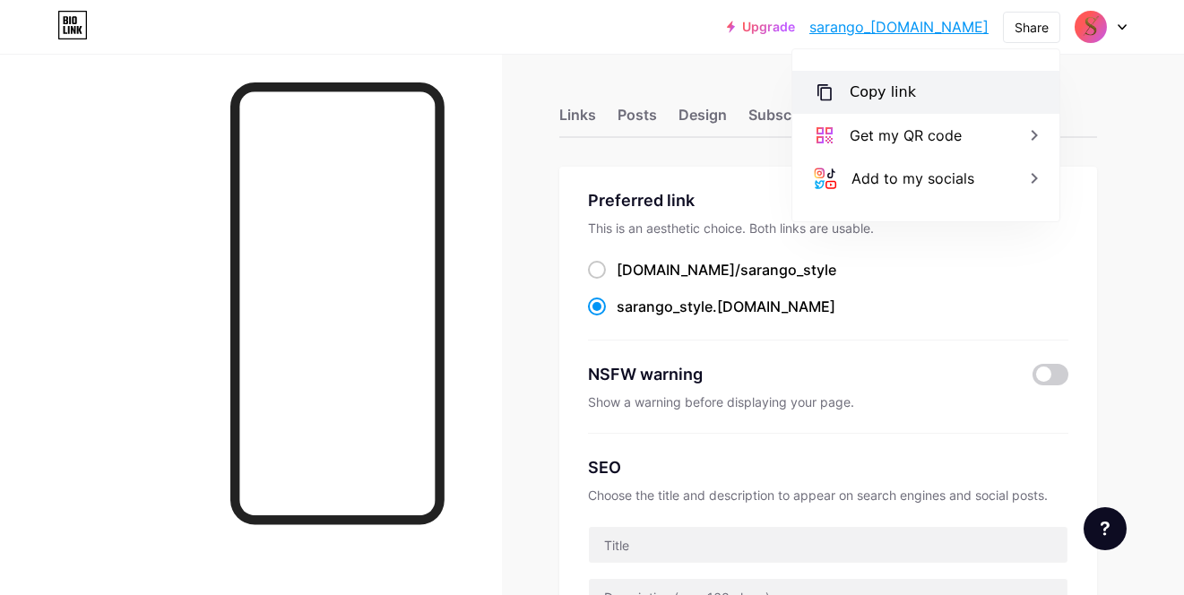
click at [962, 96] on div "Copy link" at bounding box center [925, 92] width 267 height 43
